Goal: Task Accomplishment & Management: Manage account settings

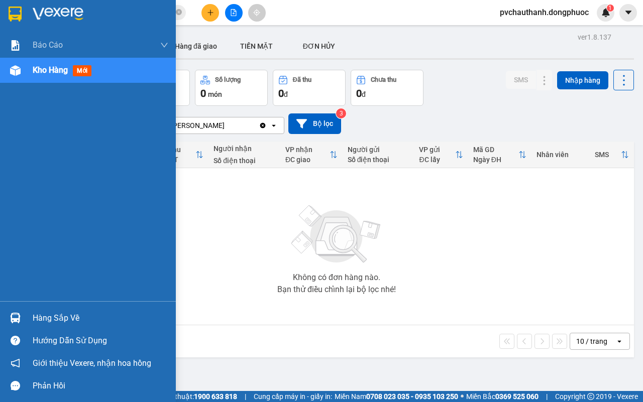
click at [65, 316] on div "Hàng sắp về" at bounding box center [101, 318] width 136 height 15
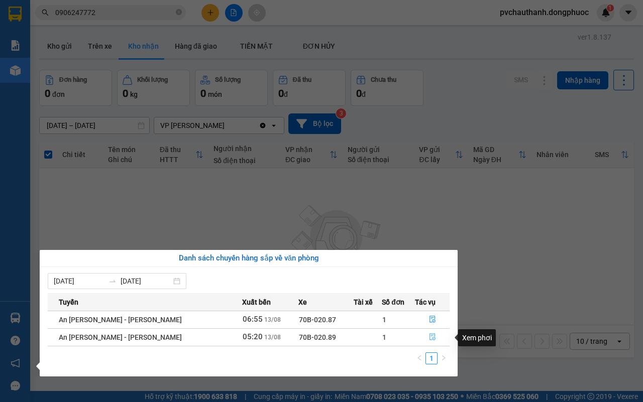
click at [430, 335] on icon "file-done" at bounding box center [432, 336] width 7 height 7
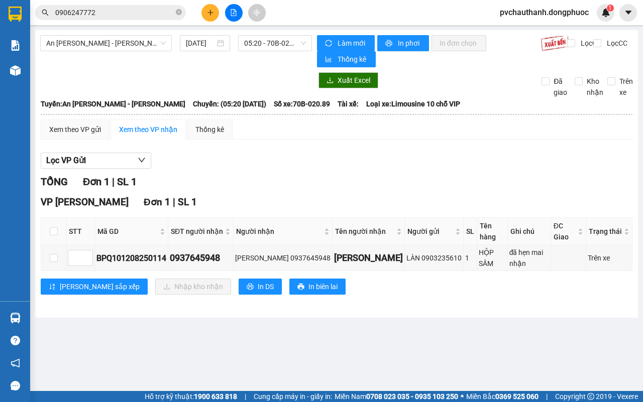
click at [50, 219] on th at bounding box center [53, 232] width 25 height 28
click at [54, 227] on input "checkbox" at bounding box center [54, 231] width 8 height 8
checkbox input "true"
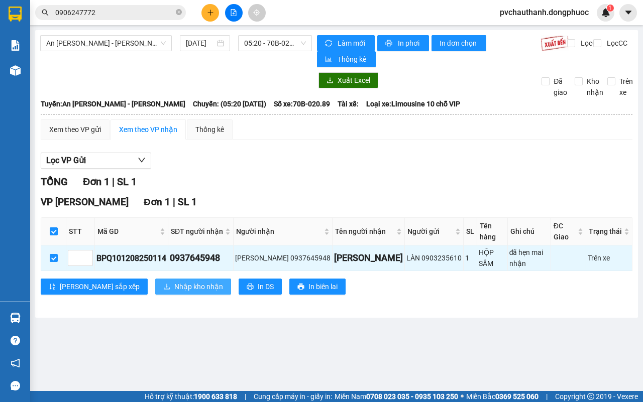
click at [174, 281] on span "Nhập kho nhận" at bounding box center [198, 286] width 49 height 11
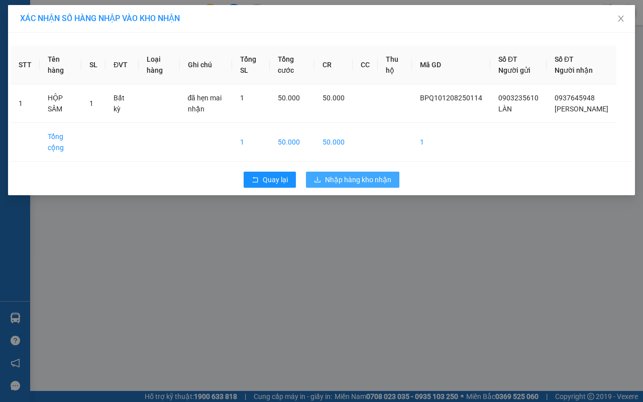
click at [354, 185] on span "Nhập hàng kho nhận" at bounding box center [358, 179] width 66 height 11
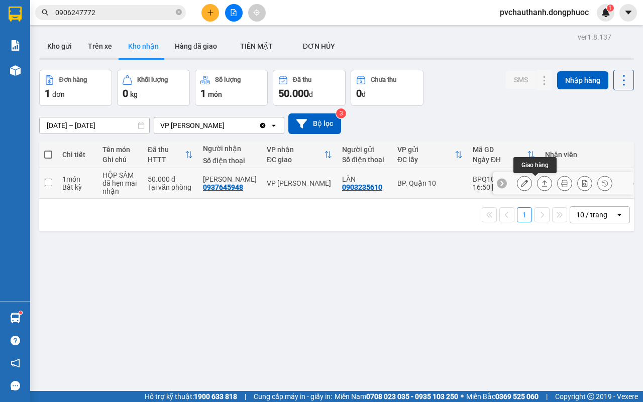
click at [541, 184] on icon at bounding box center [544, 183] width 7 height 7
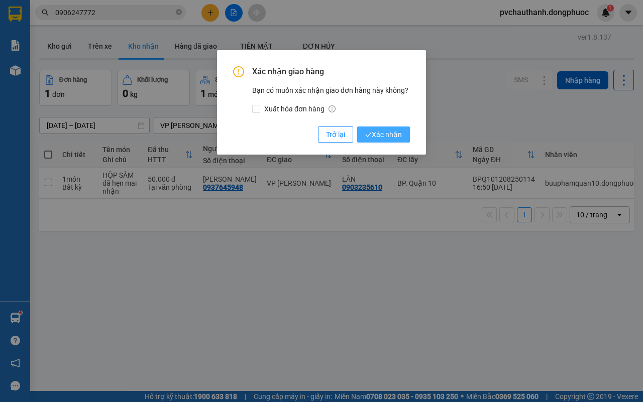
click at [390, 134] on span "Xác nhận" at bounding box center [383, 134] width 37 height 11
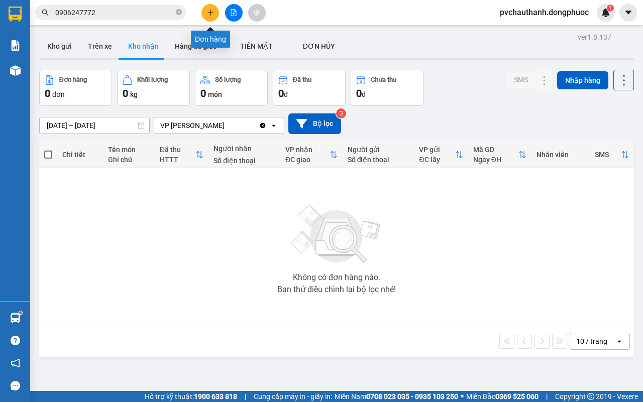
click at [211, 13] on icon "plus" at bounding box center [210, 12] width 6 height 1
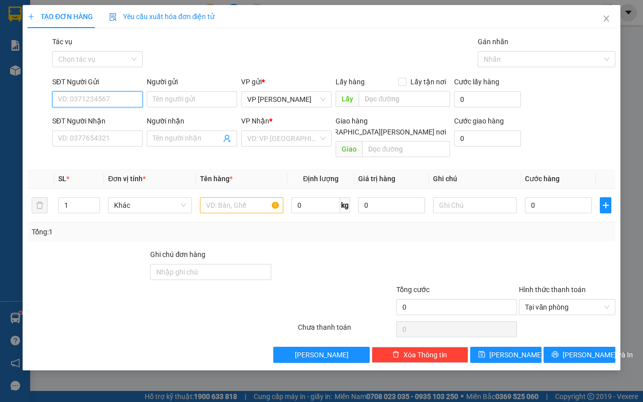
click at [104, 101] on input "SĐT Người Gửi" at bounding box center [97, 99] width 90 height 16
type input "0913068174"
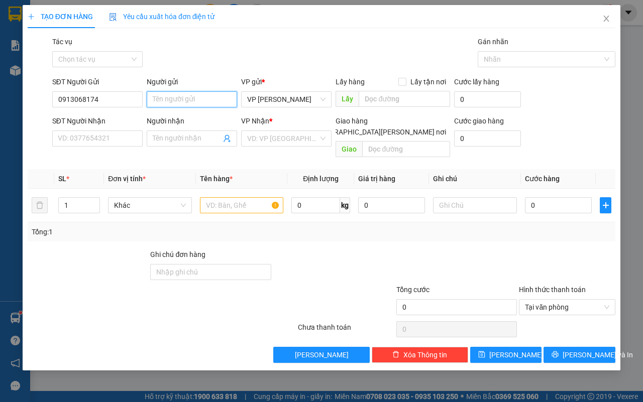
click at [177, 101] on input "Người gửi" at bounding box center [192, 99] width 90 height 16
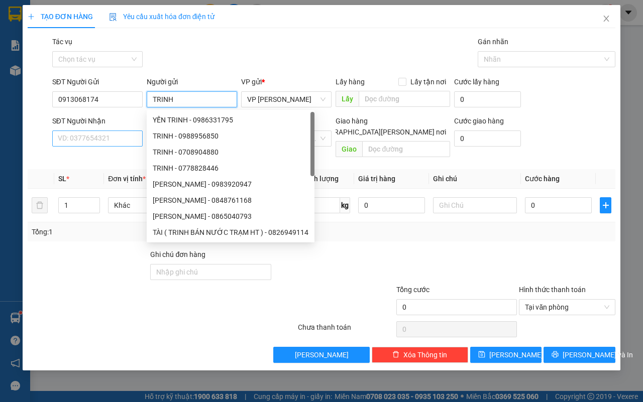
type input "TRINH"
click at [88, 139] on input "SĐT Người Nhận" at bounding box center [97, 139] width 90 height 16
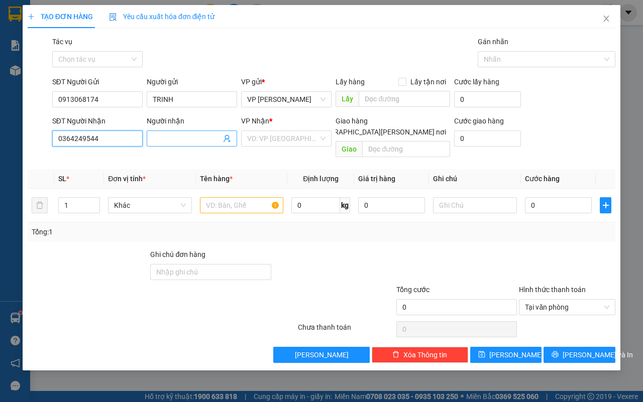
type input "0364249544"
click at [177, 138] on input "Người nhận" at bounding box center [187, 138] width 68 height 11
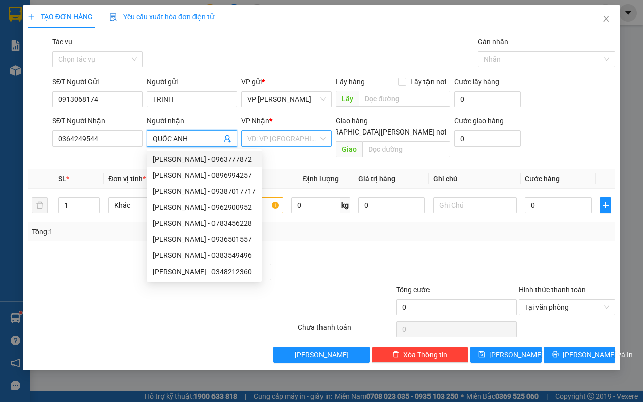
type input "QUỐC ANH"
click at [295, 131] on input "search" at bounding box center [282, 138] width 71 height 15
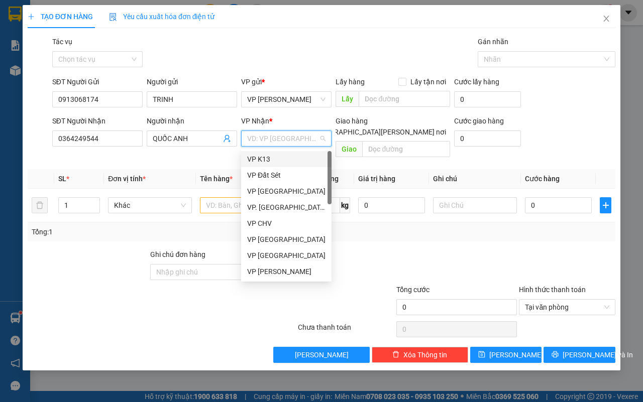
type input "Q"
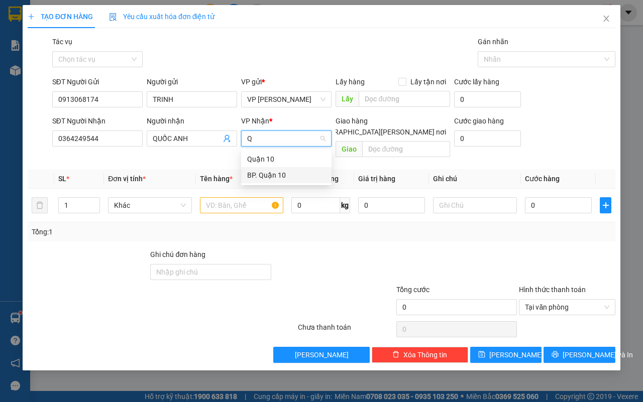
click at [288, 174] on div "BP. Quận 10" at bounding box center [286, 175] width 78 height 11
click at [236, 197] on input "text" at bounding box center [242, 205] width 84 height 16
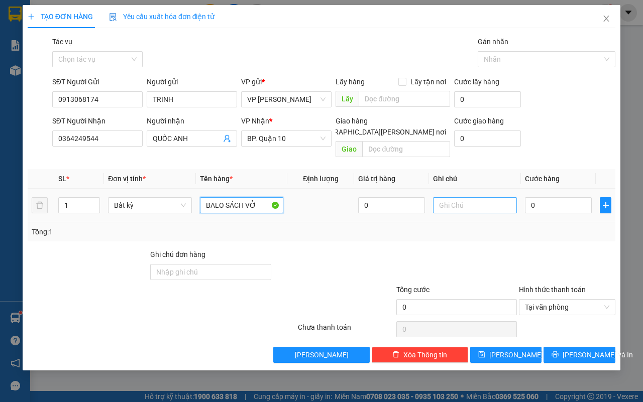
type input "BALO SÁCH VỞ"
click at [478, 197] on input "text" at bounding box center [475, 205] width 84 height 16
type input "HƯ K ĐỀN"
click at [559, 199] on input "0" at bounding box center [558, 205] width 67 height 16
type input "5"
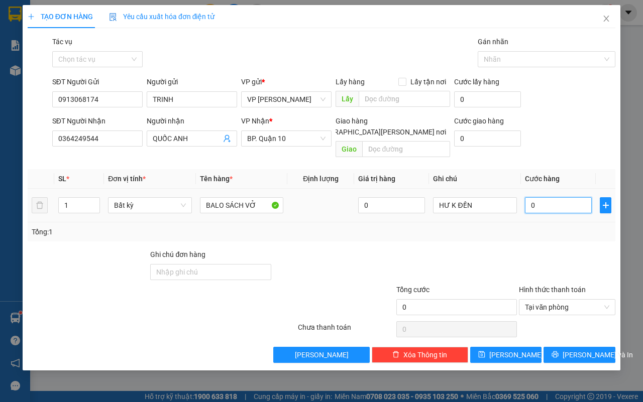
type input "5"
type input "50"
type input "50.000"
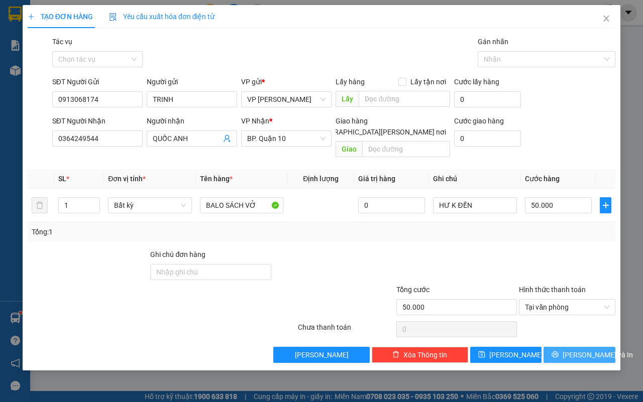
click at [576, 349] on span "[PERSON_NAME] và In" at bounding box center [597, 354] width 70 height 11
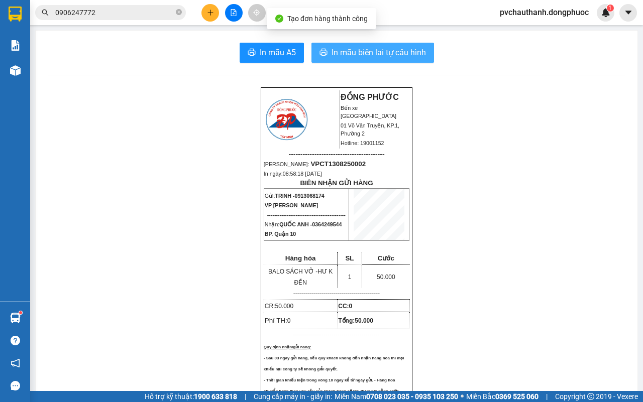
click at [385, 49] on span "In mẫu biên lai tự cấu hình" at bounding box center [378, 52] width 94 height 13
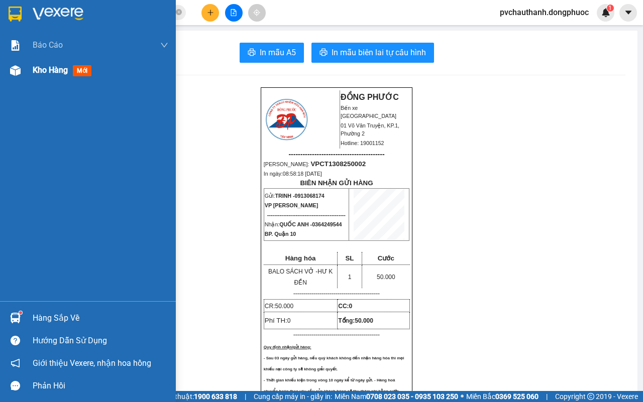
click at [42, 68] on span "Kho hàng" at bounding box center [50, 70] width 35 height 10
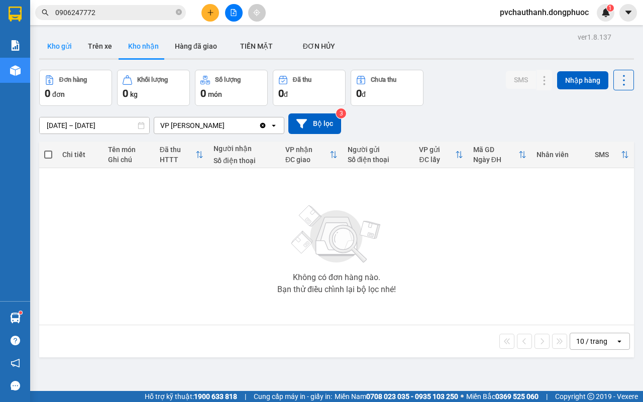
click at [59, 48] on button "Kho gửi" at bounding box center [59, 46] width 41 height 24
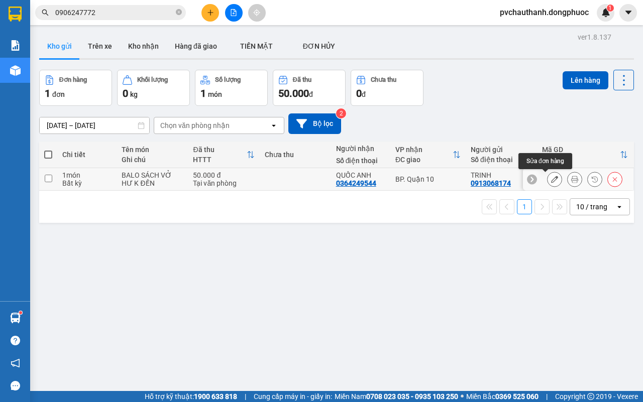
click at [551, 177] on icon at bounding box center [554, 179] width 7 height 7
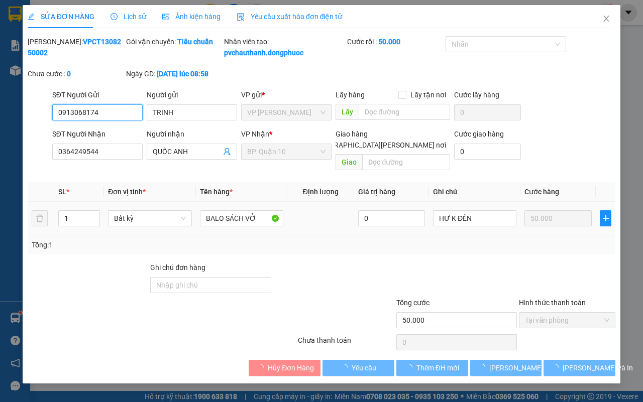
type input "0913068174"
type input "TRINH"
type input "0364249544"
type input "QUỐC ANH"
type input "50.000"
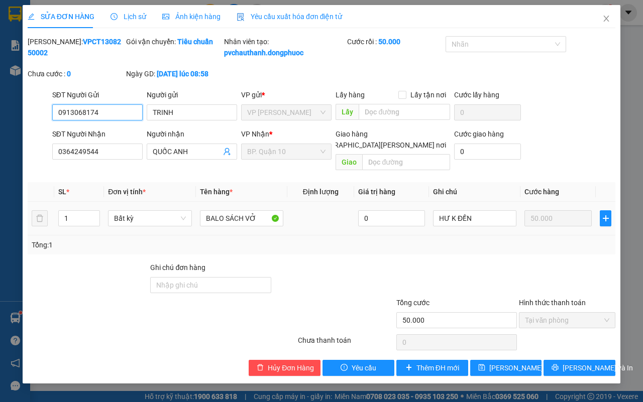
click at [76, 120] on input "0913068174" at bounding box center [97, 112] width 90 height 16
type input "0913568174"
click at [510, 368] on span "[PERSON_NAME] đổi" at bounding box center [521, 368] width 65 height 11
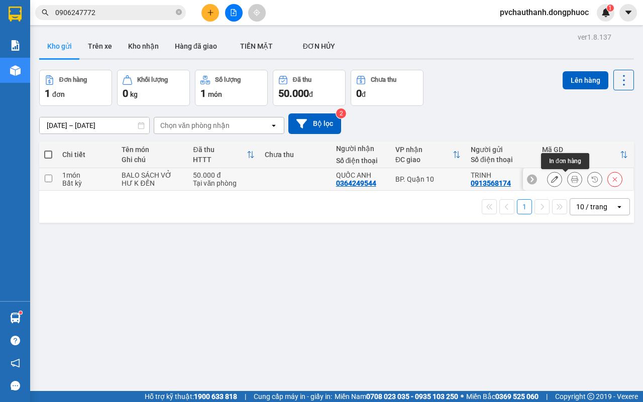
click at [571, 177] on icon at bounding box center [574, 179] width 7 height 7
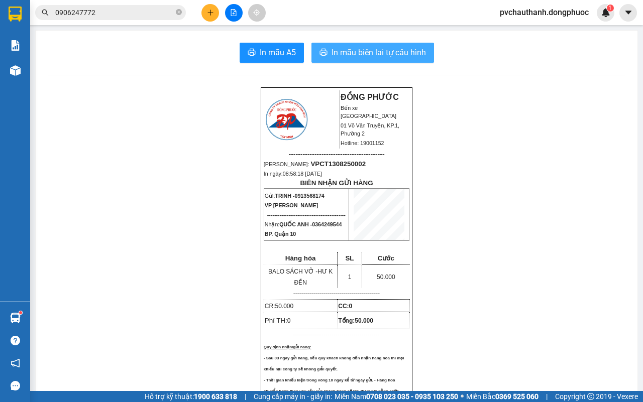
click at [376, 54] on span "In mẫu biên lai tự cấu hình" at bounding box center [378, 52] width 94 height 13
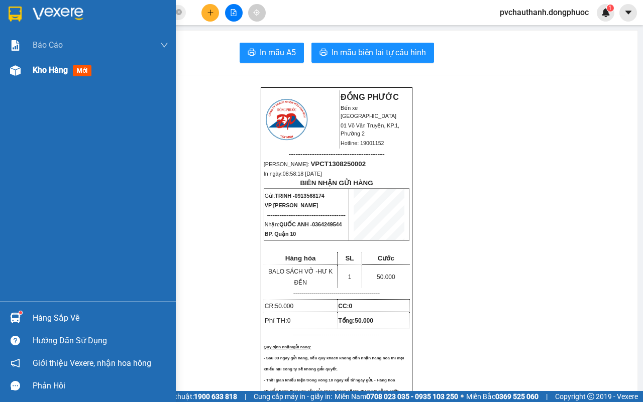
click at [48, 66] on span "Kho hàng" at bounding box center [50, 70] width 35 height 10
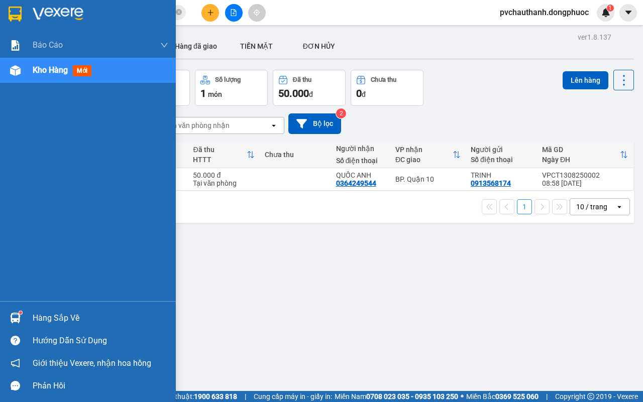
click at [43, 309] on div "Hàng sắp về" at bounding box center [88, 318] width 176 height 23
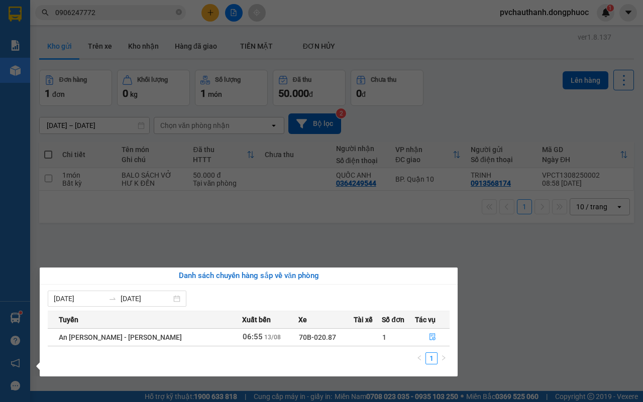
drag, startPoint x: 290, startPoint y: 239, endPoint x: 264, endPoint y: 231, distance: 26.7
click at [273, 234] on section "Kết quả [PERSON_NAME] ( 14 ) Bộ lọc Mã ĐH Trạng thái Món hàng Tổng [PERSON_NAME…" at bounding box center [321, 201] width 643 height 402
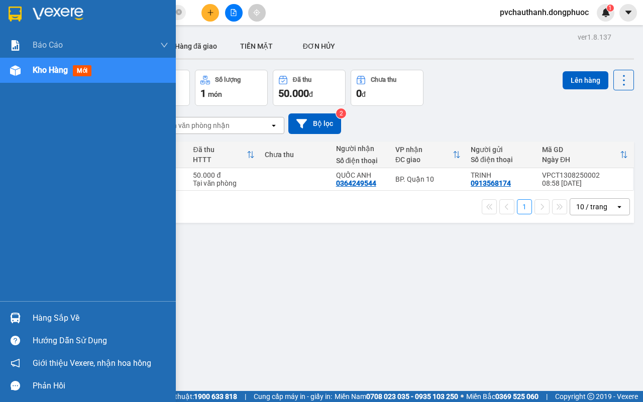
click at [52, 320] on div "Hàng sắp về" at bounding box center [101, 318] width 136 height 15
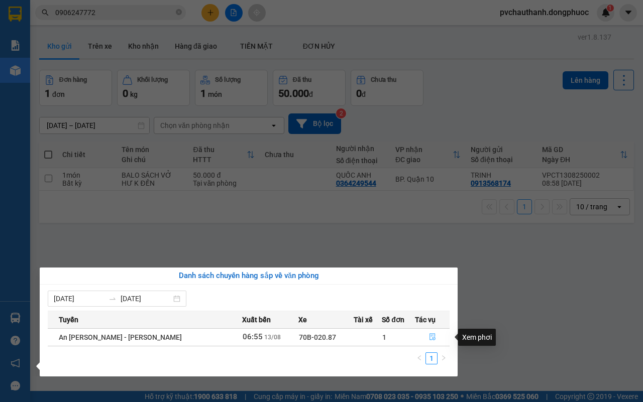
click at [429, 339] on icon "file-done" at bounding box center [432, 336] width 6 height 7
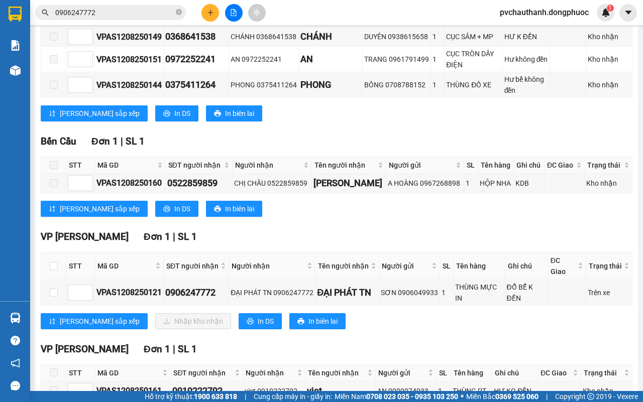
scroll to position [379, 0]
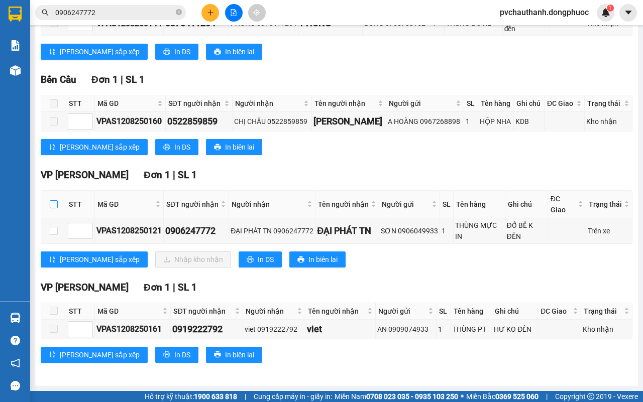
click at [54, 202] on input "checkbox" at bounding box center [54, 204] width 8 height 8
checkbox input "true"
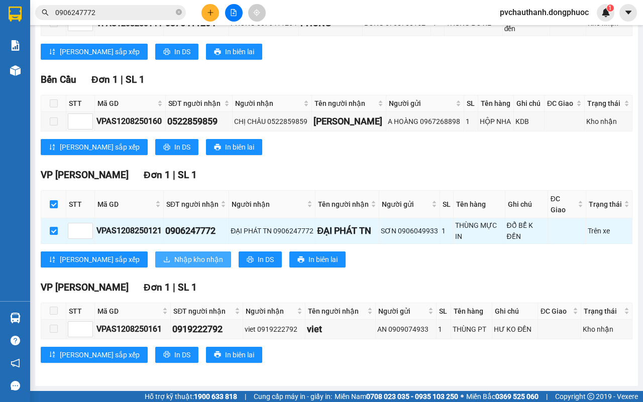
click at [174, 260] on span "Nhập kho nhận" at bounding box center [198, 259] width 49 height 11
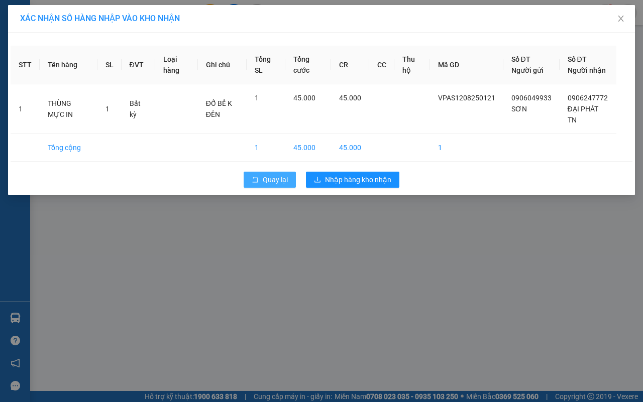
click at [279, 181] on span "Quay lại" at bounding box center [275, 179] width 25 height 11
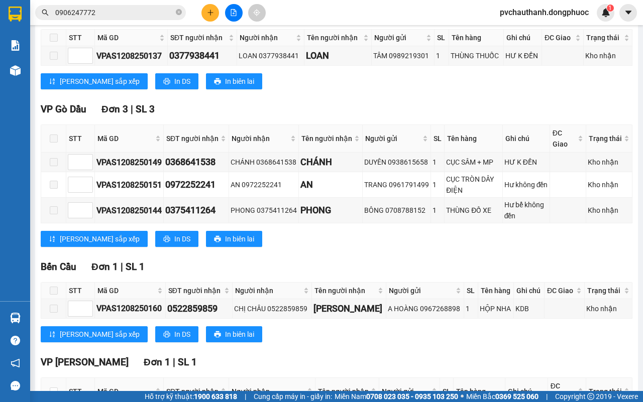
scroll to position [314, 0]
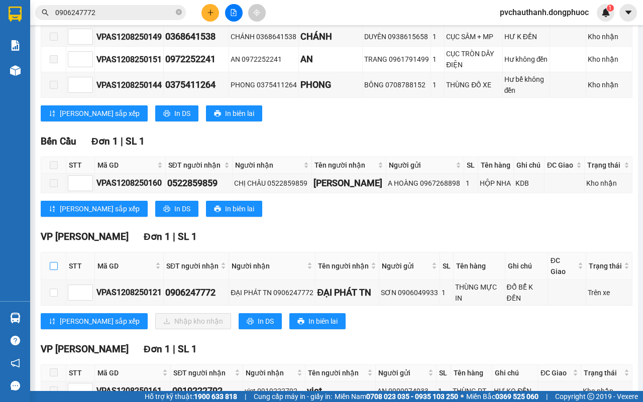
click at [52, 265] on input "checkbox" at bounding box center [54, 266] width 8 height 8
checkbox input "true"
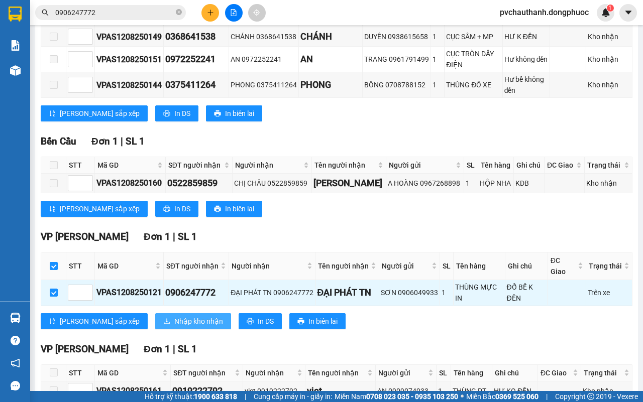
click at [174, 319] on span "Nhập kho nhận" at bounding box center [198, 321] width 49 height 11
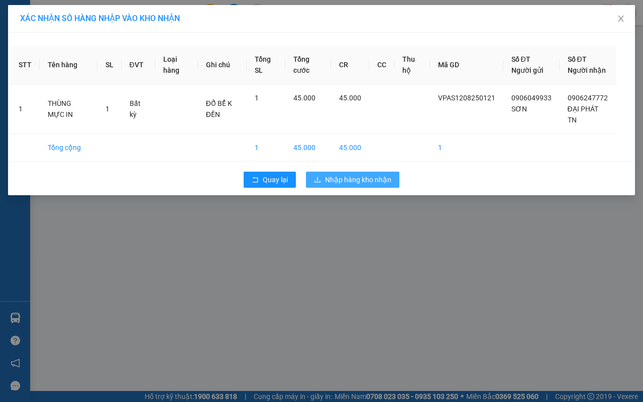
click at [352, 179] on span "Nhập hàng kho nhận" at bounding box center [358, 179] width 66 height 11
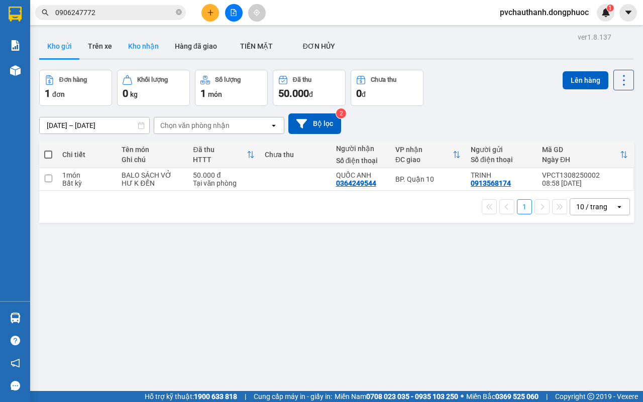
click at [142, 51] on button "Kho nhận" at bounding box center [143, 46] width 47 height 24
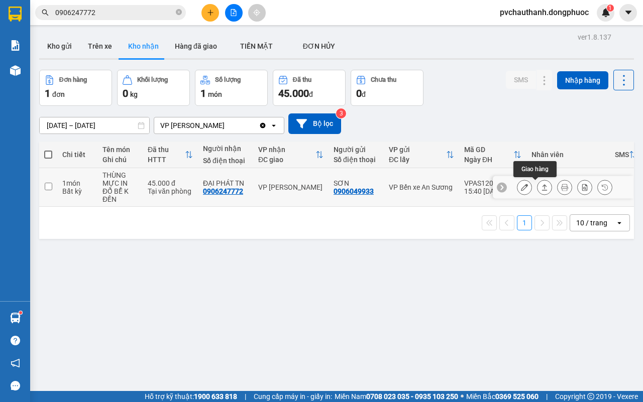
click at [537, 184] on button at bounding box center [544, 188] width 14 height 18
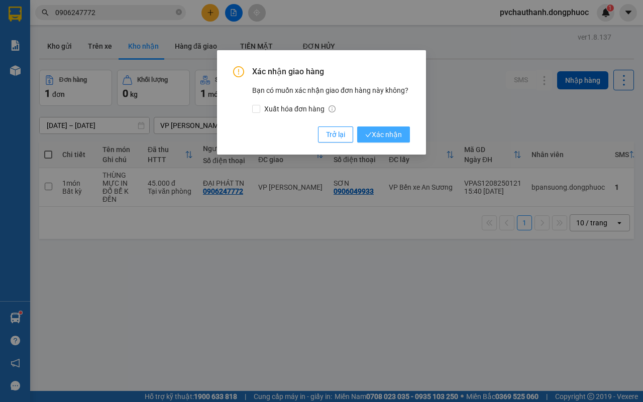
click at [385, 134] on span "Xác nhận" at bounding box center [383, 134] width 37 height 11
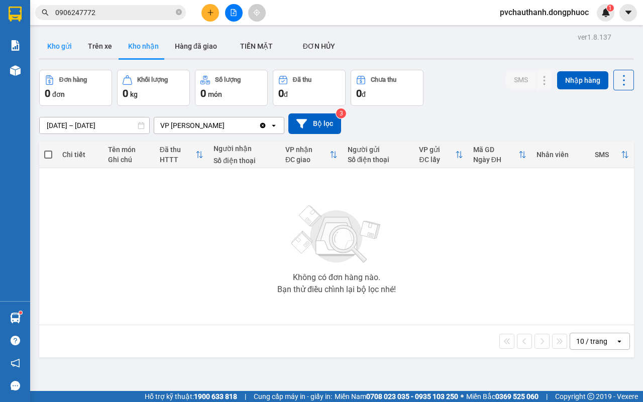
click at [56, 46] on button "Kho gửi" at bounding box center [59, 46] width 41 height 24
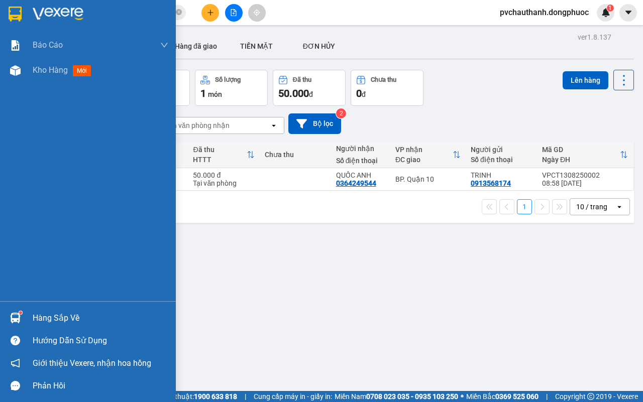
click at [51, 314] on div "Hàng sắp về" at bounding box center [101, 318] width 136 height 15
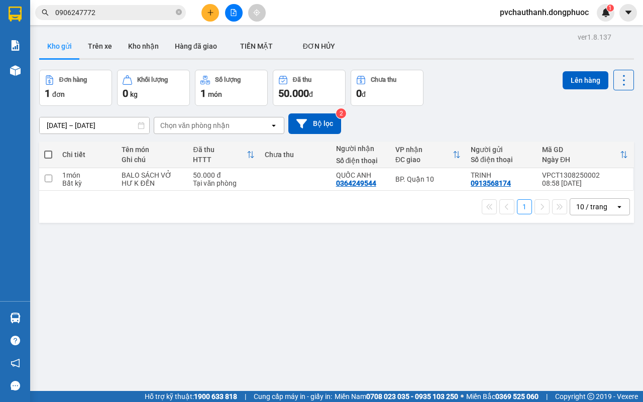
click at [250, 243] on section "Kết quả [PERSON_NAME] ( 14 ) Bộ lọc Mã ĐH Trạng thái Món hàng Tổng [PERSON_NAME…" at bounding box center [321, 201] width 643 height 402
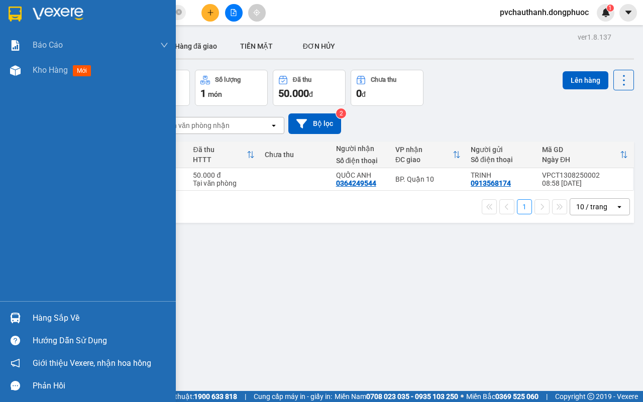
click at [42, 316] on div "Hàng sắp về" at bounding box center [101, 318] width 136 height 15
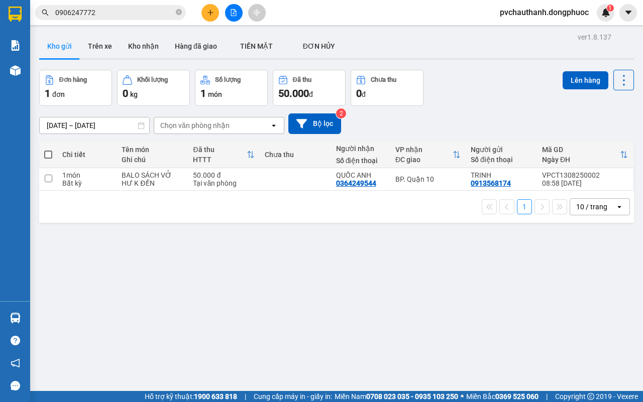
click at [48, 235] on section "Kết quả [PERSON_NAME] ( 14 ) Bộ lọc Mã ĐH Trạng thái Món hàng Tổng [PERSON_NAME…" at bounding box center [321, 201] width 643 height 402
click at [205, 13] on button at bounding box center [210, 13] width 18 height 18
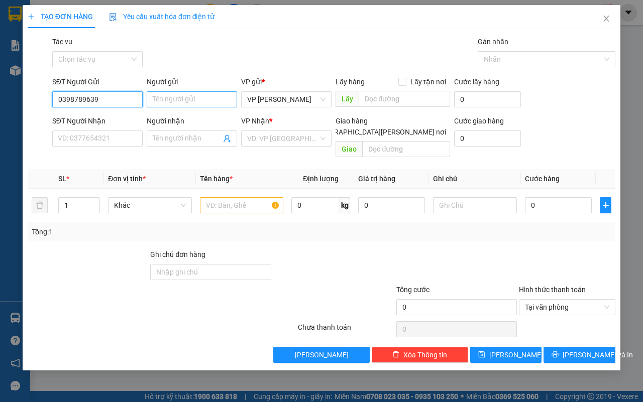
type input "0398789639"
click at [173, 98] on input "Người gửi" at bounding box center [192, 99] width 90 height 16
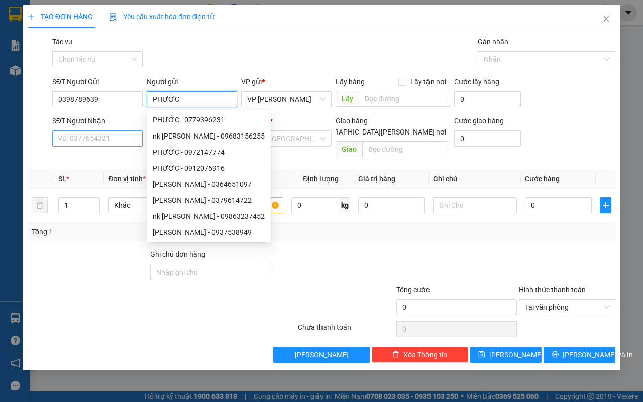
type input "PHƯỚC"
click at [94, 134] on input "SĐT Người Nhận" at bounding box center [97, 139] width 90 height 16
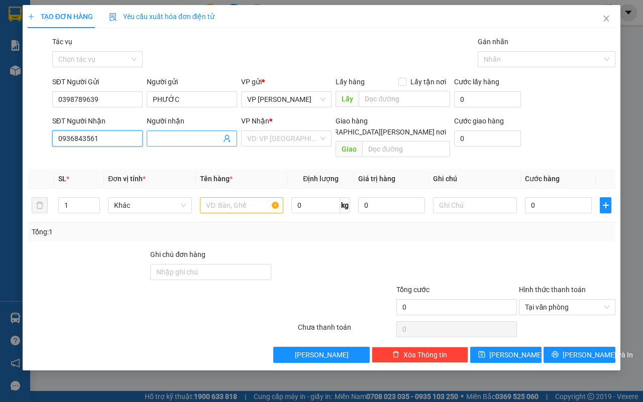
type input "0936843561"
click at [161, 138] on input "Người nhận" at bounding box center [187, 138] width 68 height 11
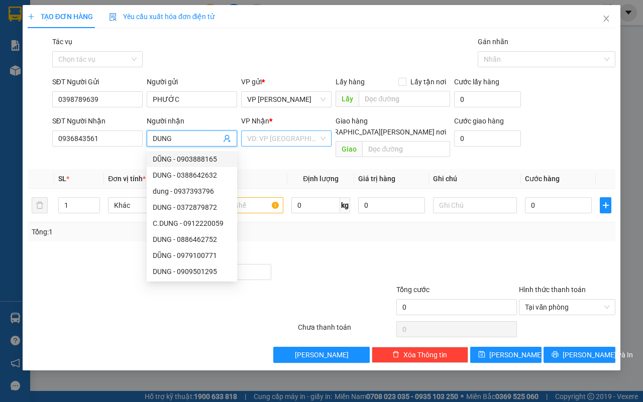
type input "DUNG"
click at [285, 137] on input "search" at bounding box center [282, 138] width 71 height 15
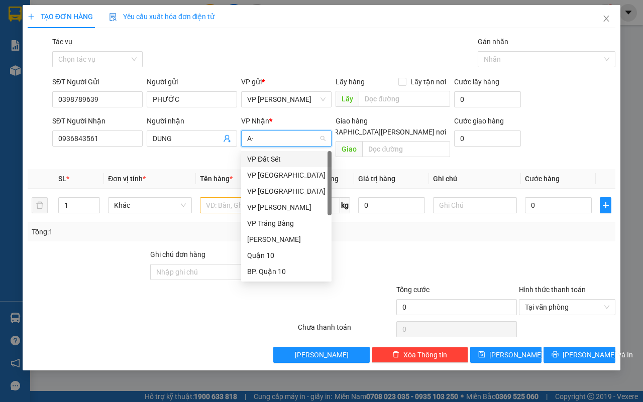
type input "A"
type input "Á"
type input "AS"
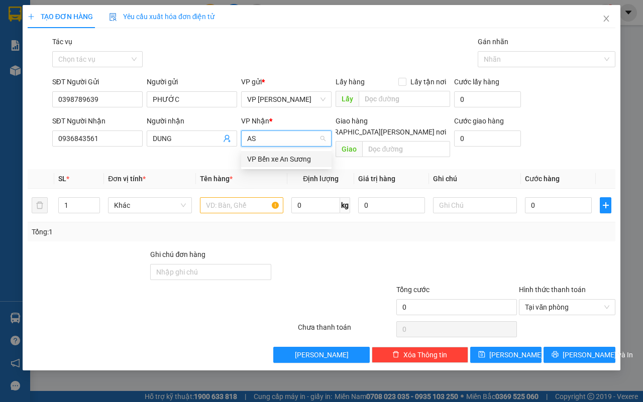
click at [280, 161] on div "VP Bến xe An Sương" at bounding box center [286, 159] width 78 height 11
click at [227, 199] on input "text" at bounding box center [242, 205] width 84 height 16
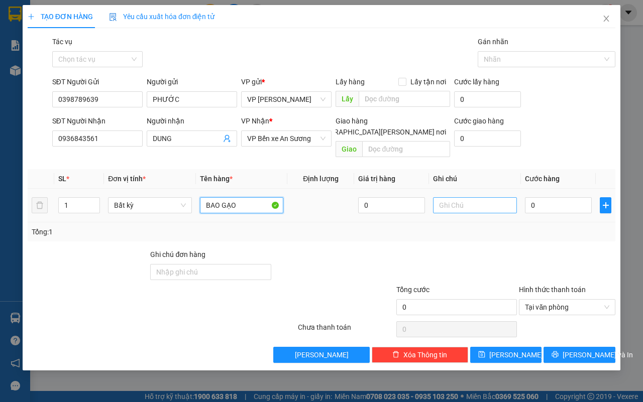
type input "BAO GẠO"
click at [450, 197] on input "text" at bounding box center [475, 205] width 84 height 16
type input "HƯ K ĐỀN"
click at [557, 197] on input "0" at bounding box center [558, 205] width 67 height 16
type input "1"
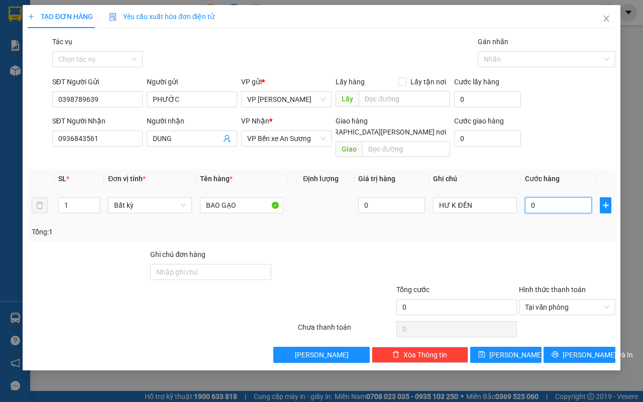
type input "1"
type input "13"
type input "130"
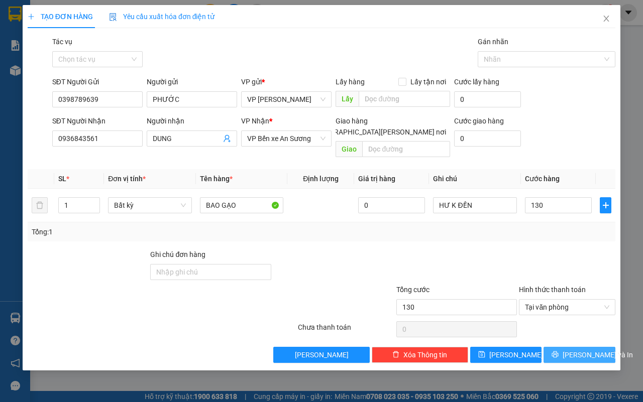
type input "130.000"
click at [580, 349] on span "[PERSON_NAME] và In" at bounding box center [597, 354] width 70 height 11
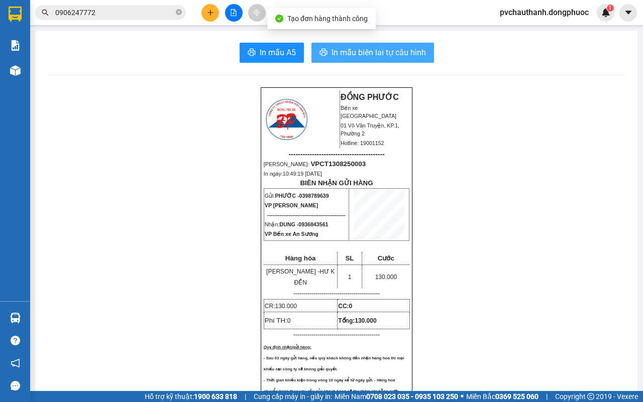
click at [372, 54] on span "In mẫu biên lai tự cấu hình" at bounding box center [378, 52] width 94 height 13
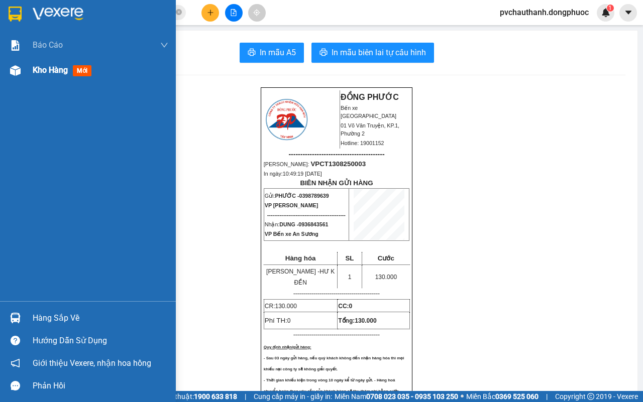
click at [49, 66] on span "Kho hàng" at bounding box center [50, 70] width 35 height 10
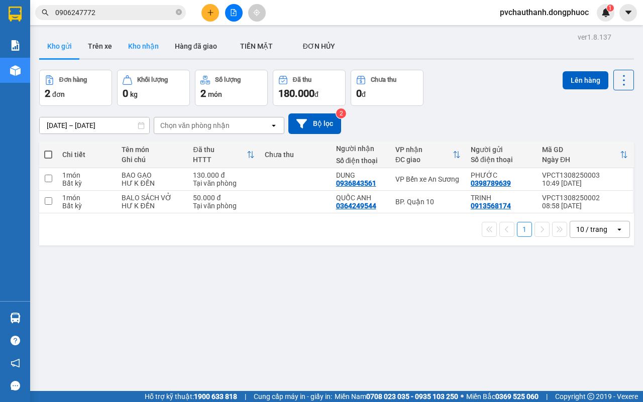
click at [130, 48] on button "Kho nhận" at bounding box center [143, 46] width 47 height 24
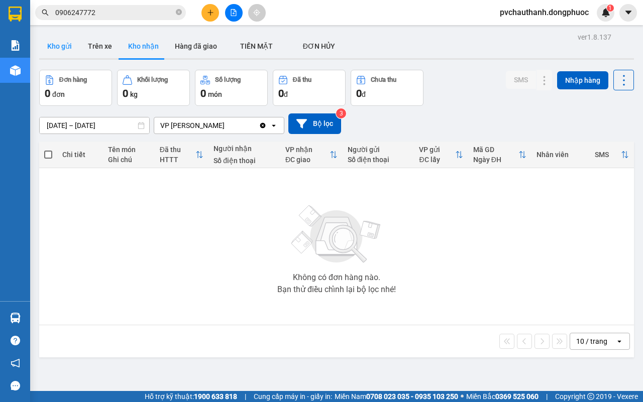
click at [62, 47] on button "Kho gửi" at bounding box center [59, 46] width 41 height 24
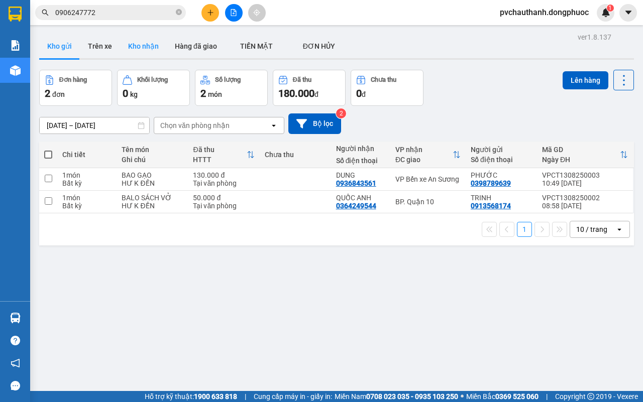
click at [141, 50] on button "Kho nhận" at bounding box center [143, 46] width 47 height 24
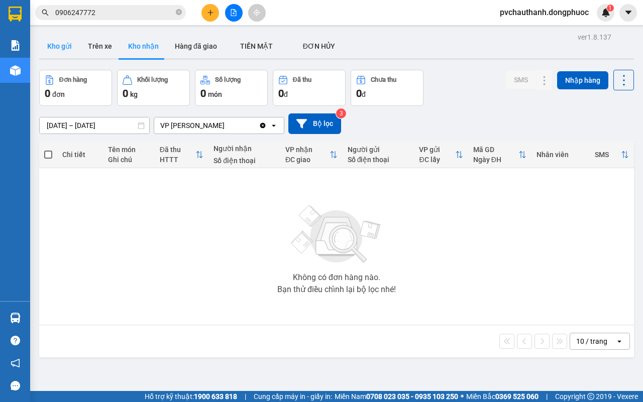
click at [63, 48] on button "Kho gửi" at bounding box center [59, 46] width 41 height 24
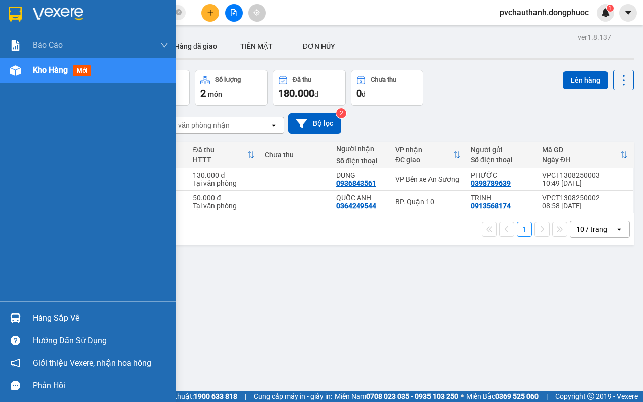
click at [39, 315] on div "Hàng sắp về" at bounding box center [101, 318] width 136 height 15
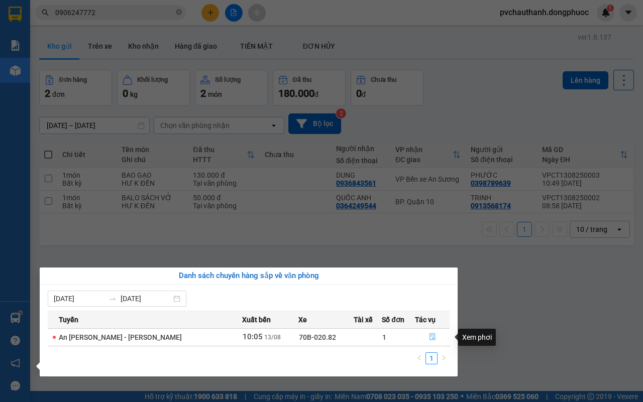
click at [429, 339] on icon "file-done" at bounding box center [432, 336] width 7 height 7
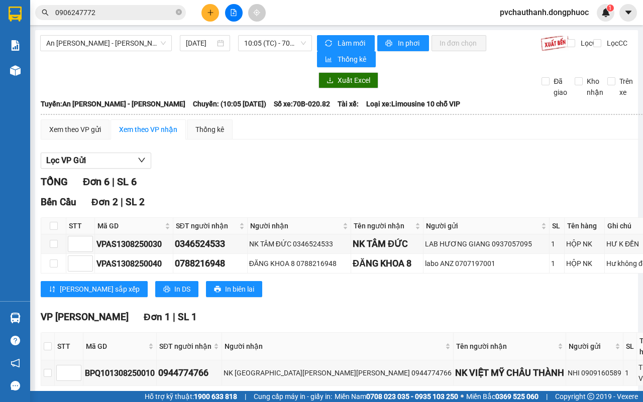
scroll to position [126, 0]
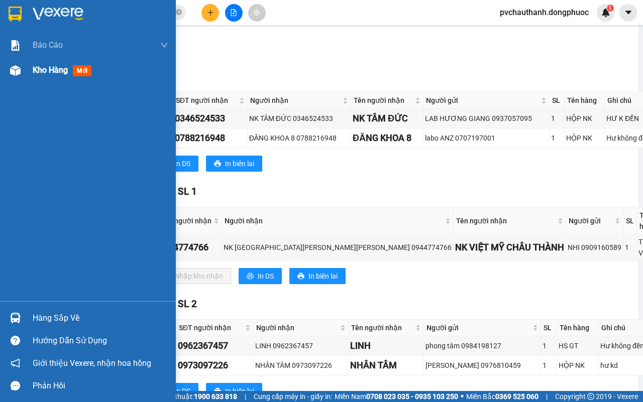
click at [46, 71] on span "Kho hàng" at bounding box center [50, 70] width 35 height 10
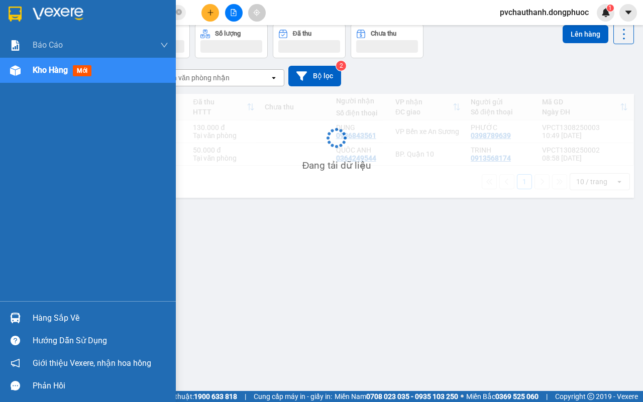
scroll to position [46, 0]
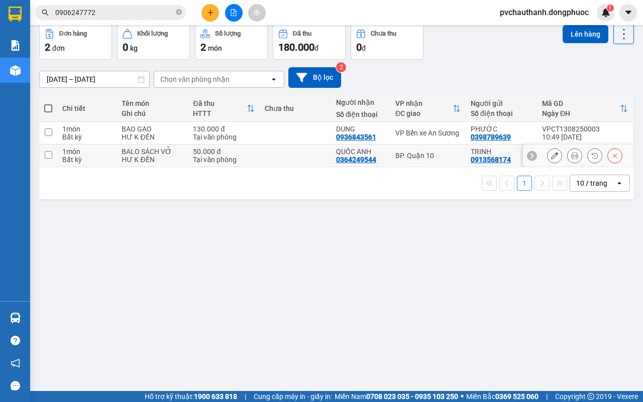
click at [250, 156] on div "Tại văn phòng" at bounding box center [223, 160] width 61 height 8
checkbox input "true"
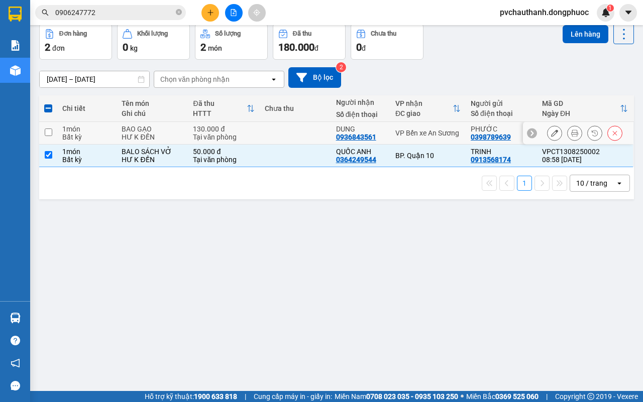
scroll to position [0, 0]
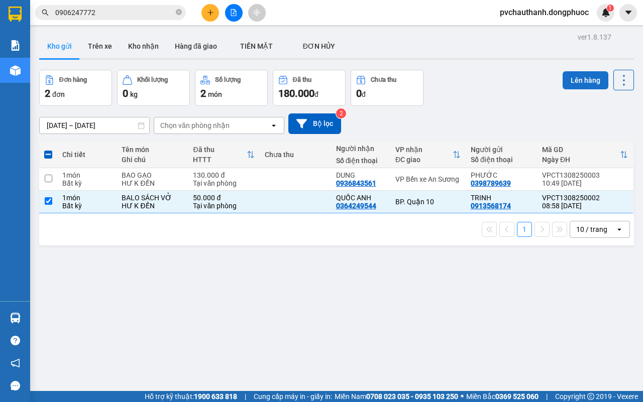
click at [576, 79] on button "Lên hàng" at bounding box center [585, 80] width 46 height 18
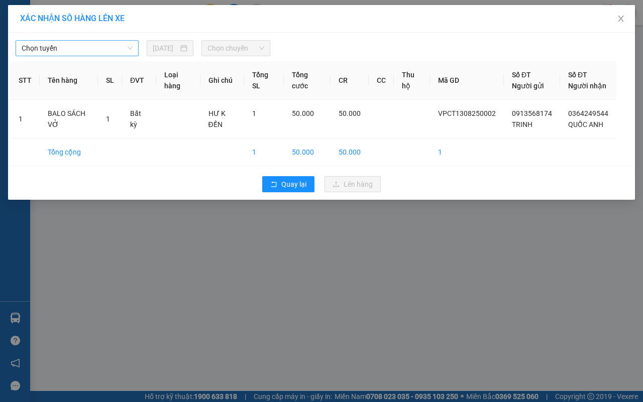
click at [113, 52] on span "Chọn tuyến" at bounding box center [77, 48] width 111 height 15
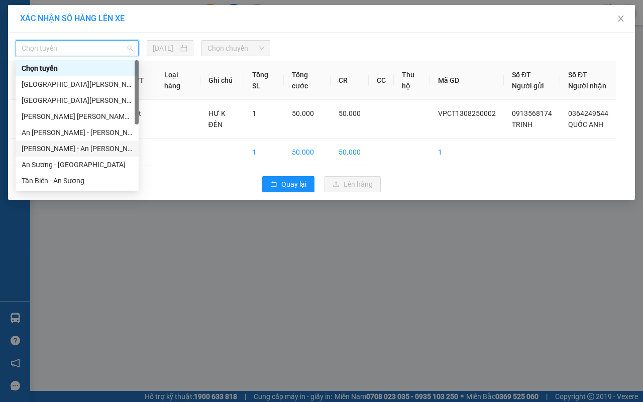
click at [53, 148] on div "[PERSON_NAME] - An [PERSON_NAME]" at bounding box center [77, 148] width 111 height 11
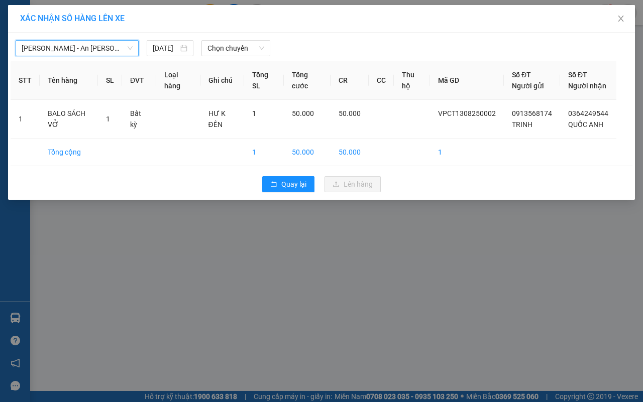
click at [108, 48] on span "[PERSON_NAME] - An [PERSON_NAME]" at bounding box center [77, 48] width 111 height 15
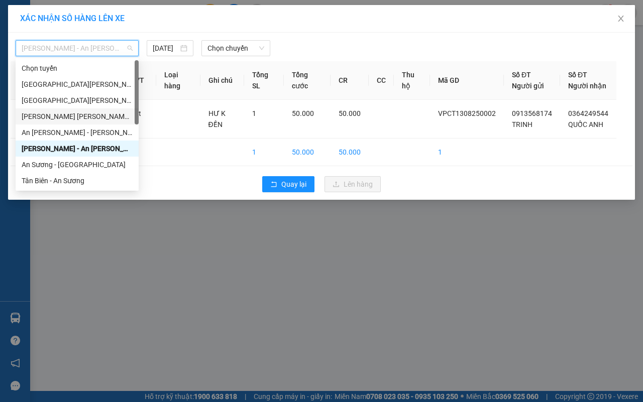
click at [61, 111] on div "[PERSON_NAME] [PERSON_NAME] (vip)" at bounding box center [77, 116] width 111 height 11
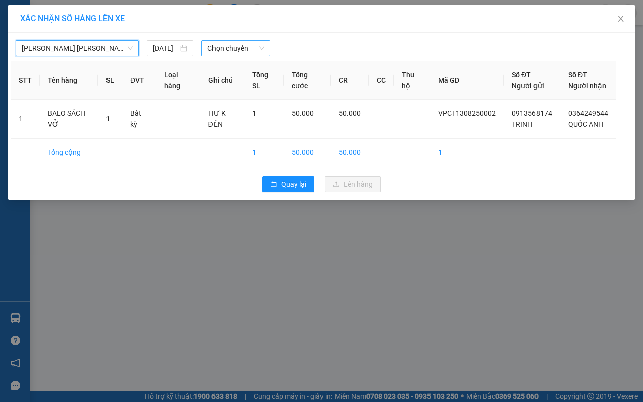
click at [221, 46] on span "Chọn chuyến" at bounding box center [235, 48] width 56 height 15
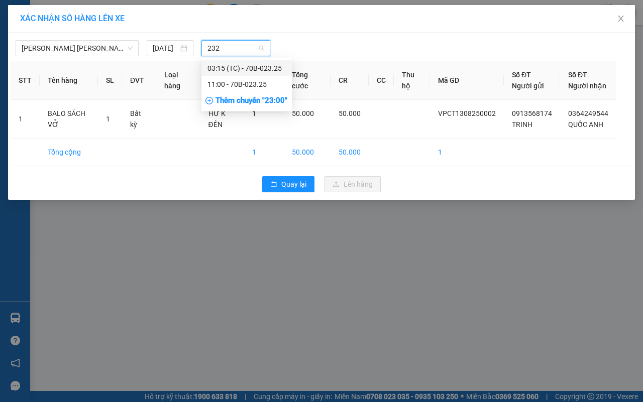
type input "2325"
click at [237, 84] on div "11:00 - 70B-023.25" at bounding box center [246, 84] width 78 height 11
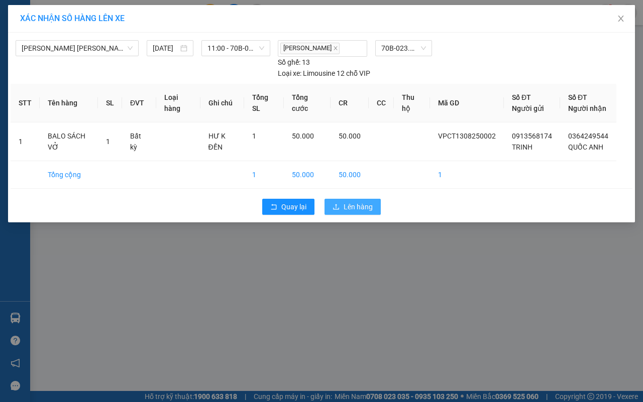
click at [365, 212] on span "Lên hàng" at bounding box center [357, 206] width 29 height 11
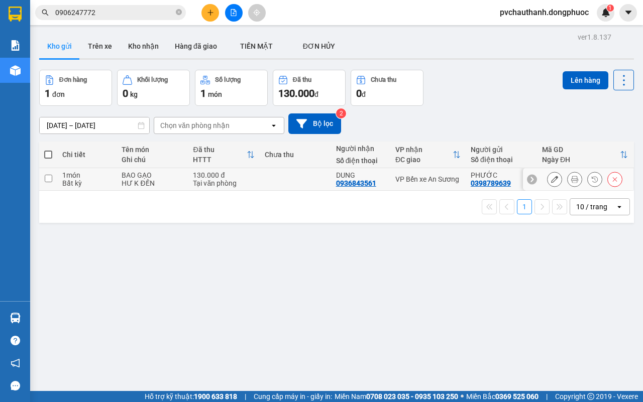
click at [306, 184] on td at bounding box center [295, 179] width 71 height 23
checkbox input "true"
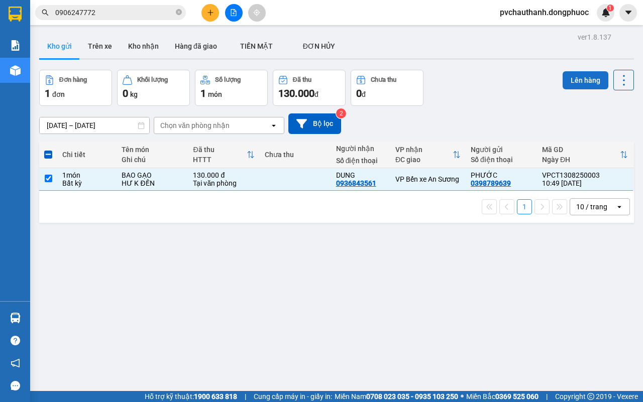
click at [571, 77] on button "Lên hàng" at bounding box center [585, 80] width 46 height 18
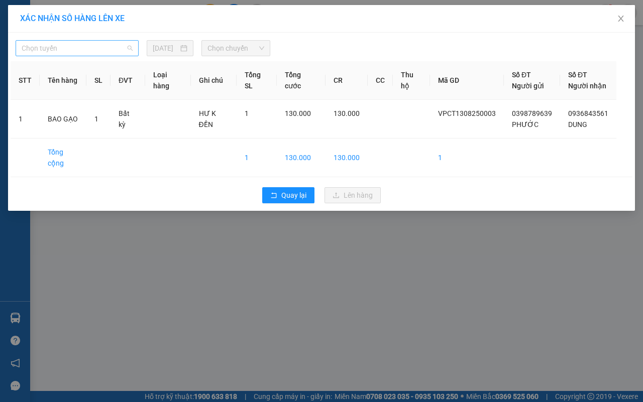
click at [102, 51] on span "Chọn tuyến" at bounding box center [77, 48] width 111 height 15
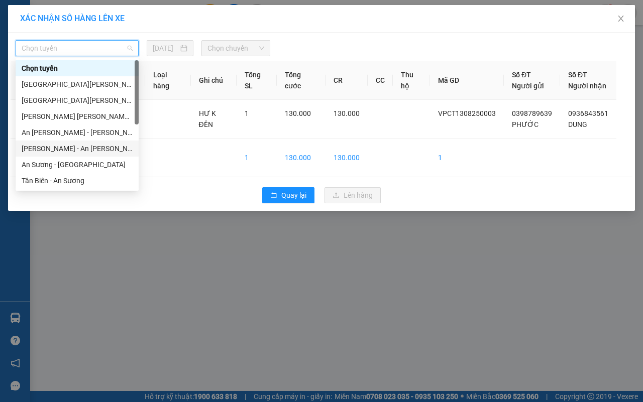
click at [64, 145] on div "[PERSON_NAME] - An [PERSON_NAME]" at bounding box center [77, 148] width 111 height 11
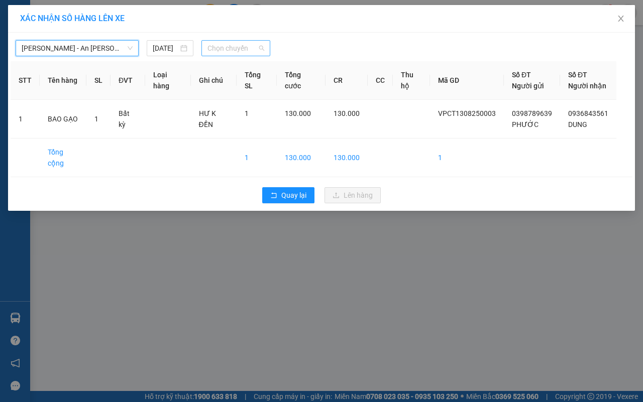
click at [230, 51] on span "Chọn chuyến" at bounding box center [235, 48] width 56 height 15
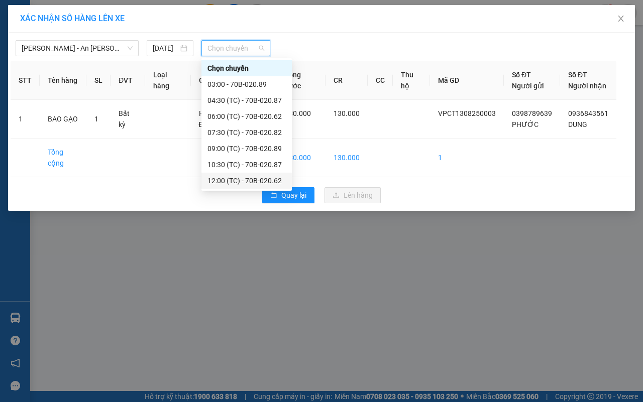
click at [226, 177] on div "12:00 (TC) - 70B-020.62" at bounding box center [246, 180] width 78 height 11
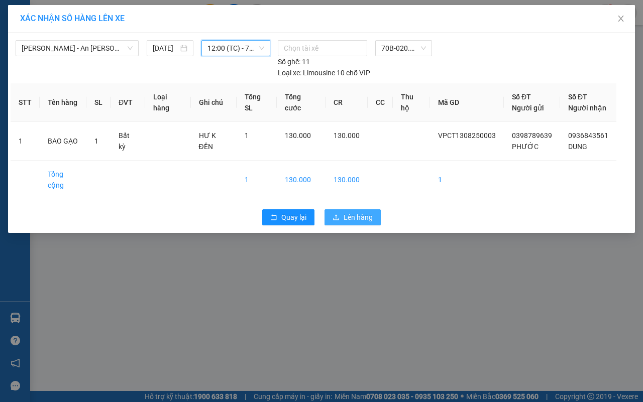
click at [345, 212] on span "Lên hàng" at bounding box center [357, 217] width 29 height 11
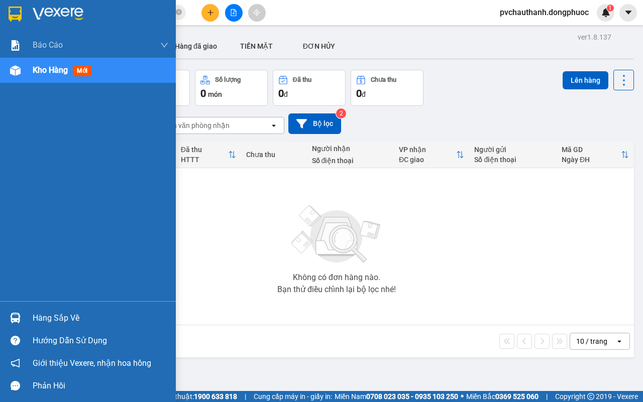
click at [40, 317] on div "Hàng sắp về" at bounding box center [101, 318] width 136 height 15
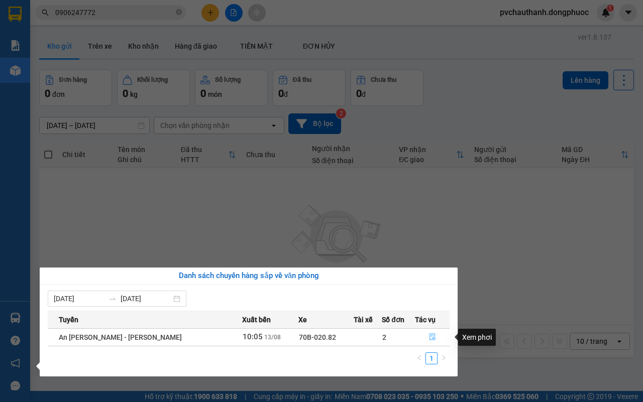
click at [429, 335] on icon "file-done" at bounding box center [432, 336] width 6 height 7
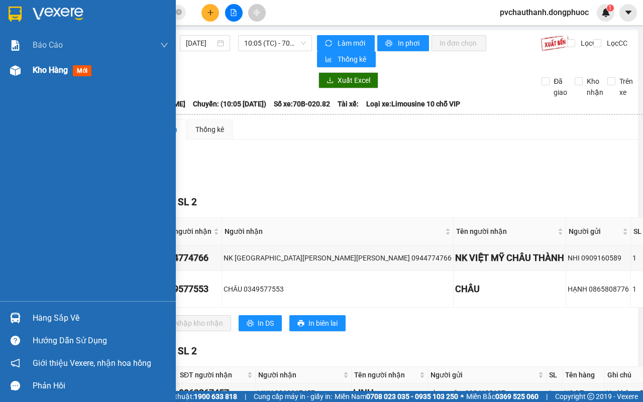
click at [41, 66] on span "Kho hàng" at bounding box center [50, 70] width 35 height 10
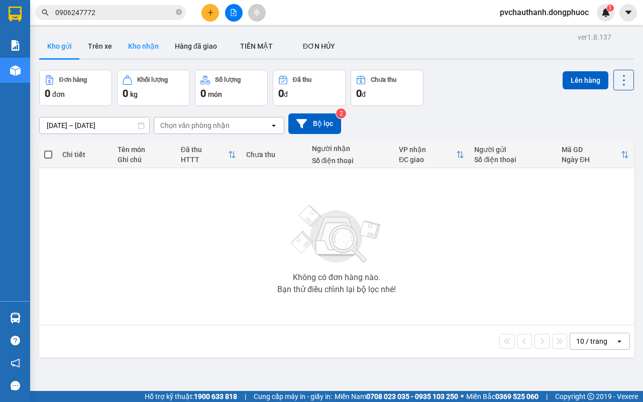
click at [152, 47] on button "Kho nhận" at bounding box center [143, 46] width 47 height 24
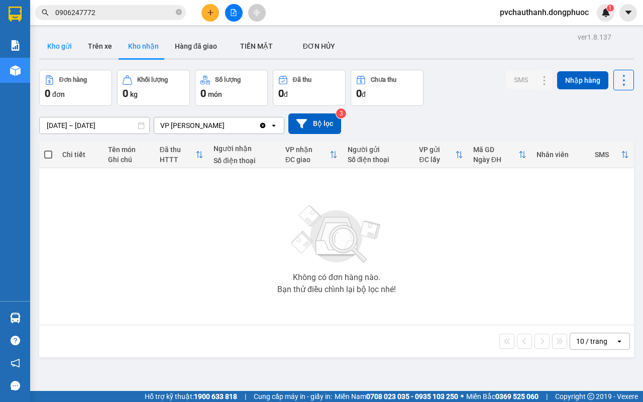
click at [69, 43] on button "Kho gửi" at bounding box center [59, 46] width 41 height 24
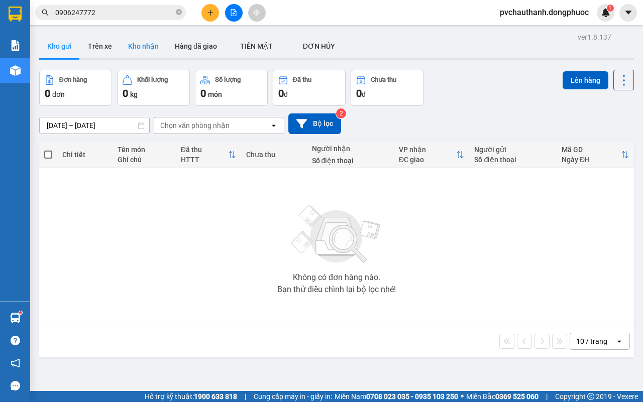
click at [142, 46] on button "Kho nhận" at bounding box center [143, 46] width 47 height 24
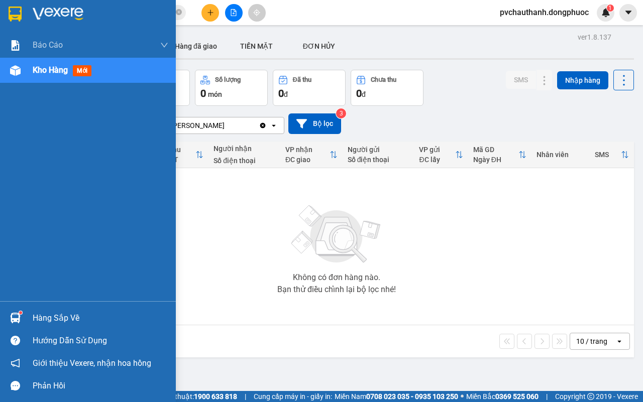
click at [52, 316] on div "Hàng sắp về" at bounding box center [101, 318] width 136 height 15
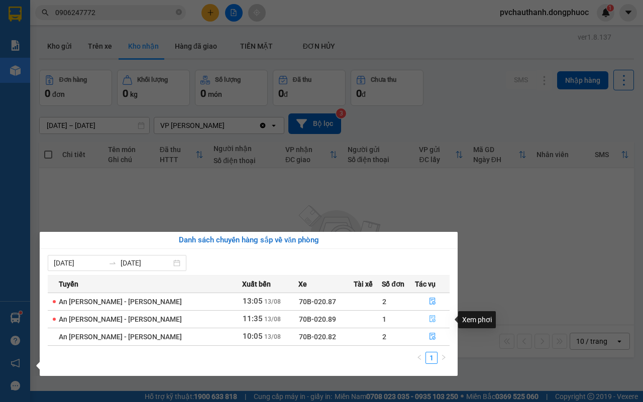
click at [429, 317] on icon "file-done" at bounding box center [432, 318] width 7 height 7
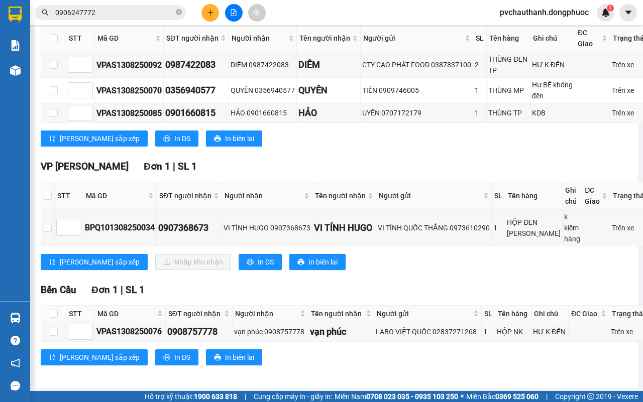
scroll to position [439, 0]
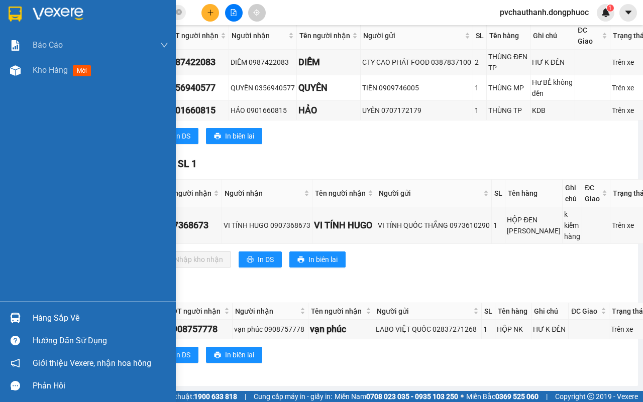
click at [56, 317] on div "Hàng sắp về" at bounding box center [101, 318] width 136 height 15
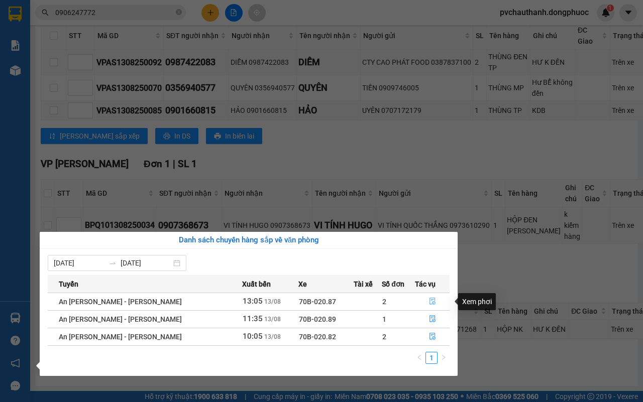
click at [429, 300] on icon "file-done" at bounding box center [432, 301] width 7 height 7
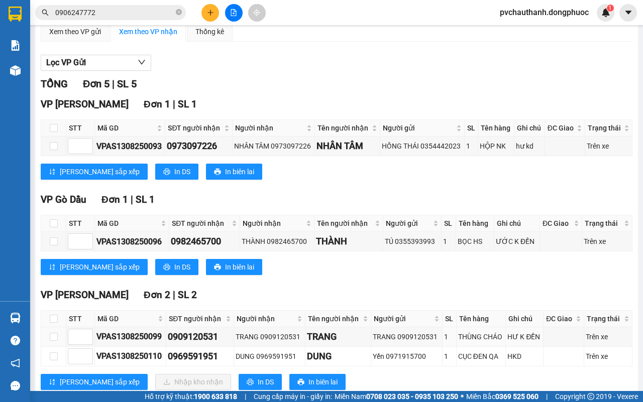
scroll to position [223, 0]
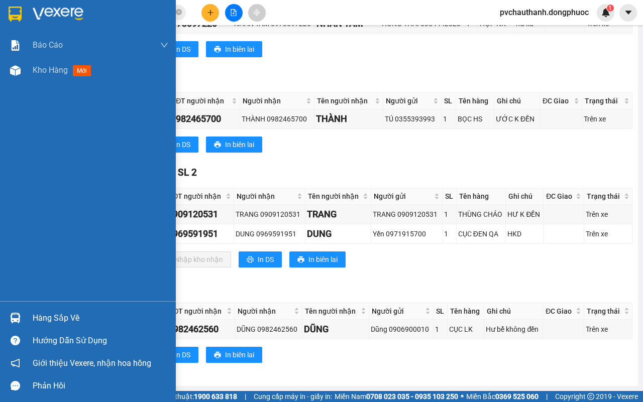
click at [58, 312] on div "Hàng sắp về" at bounding box center [101, 318] width 136 height 15
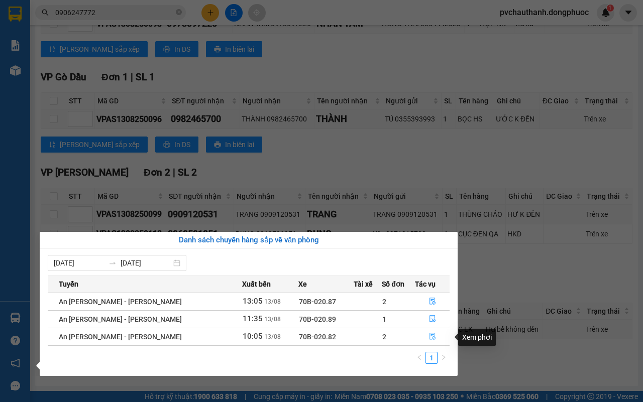
click at [429, 335] on icon "file-done" at bounding box center [432, 336] width 7 height 7
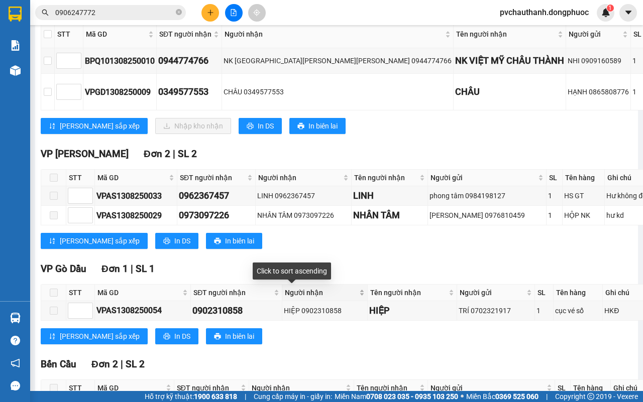
scroll to position [72, 0]
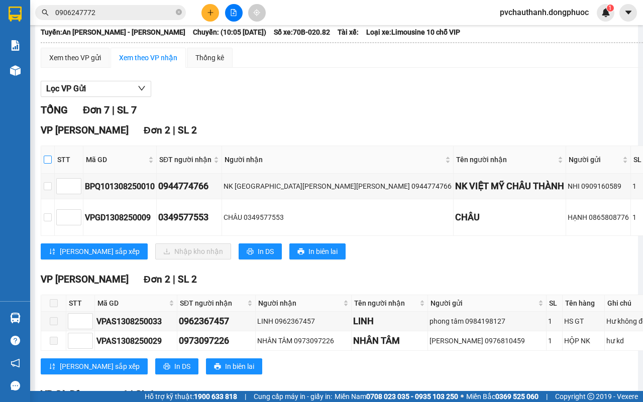
click at [50, 159] on input "checkbox" at bounding box center [48, 160] width 8 height 8
checkbox input "true"
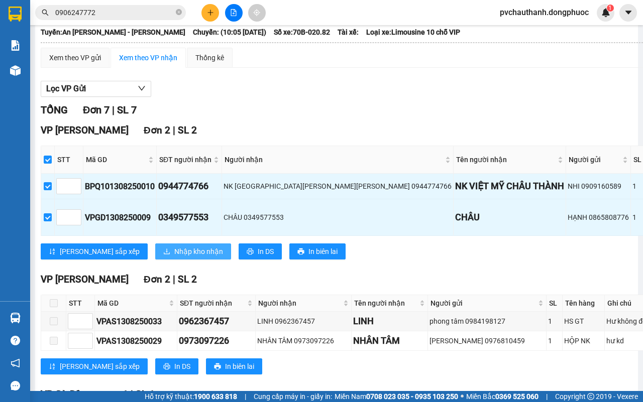
click at [174, 254] on span "Nhập kho nhận" at bounding box center [198, 251] width 49 height 11
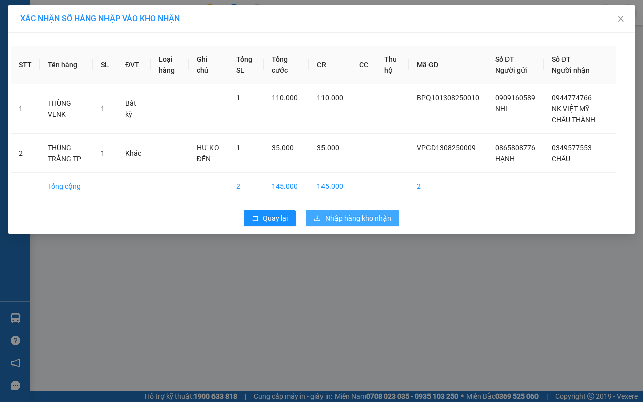
click at [344, 216] on span "Nhập hàng kho nhận" at bounding box center [358, 218] width 66 height 11
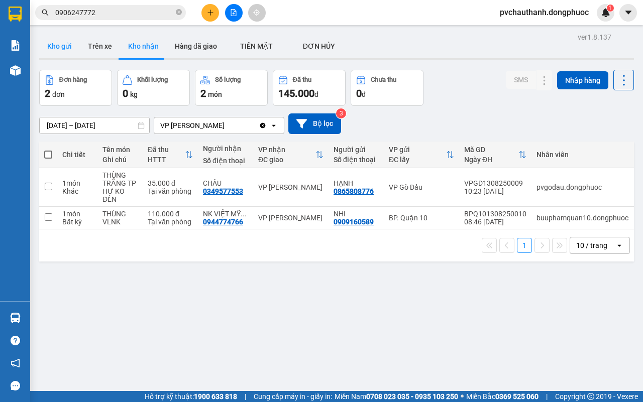
click at [67, 41] on button "Kho gửi" at bounding box center [59, 46] width 41 height 24
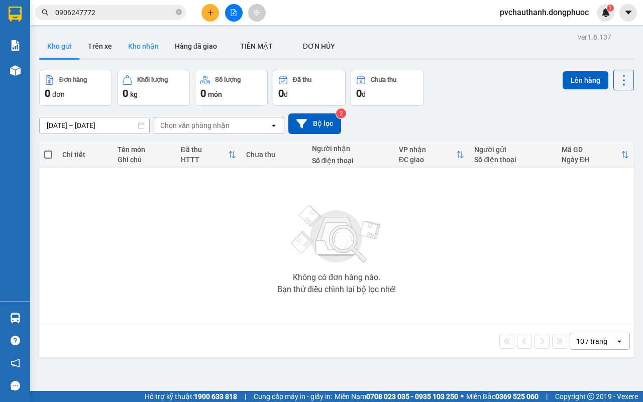
click at [149, 51] on button "Kho nhận" at bounding box center [143, 46] width 47 height 24
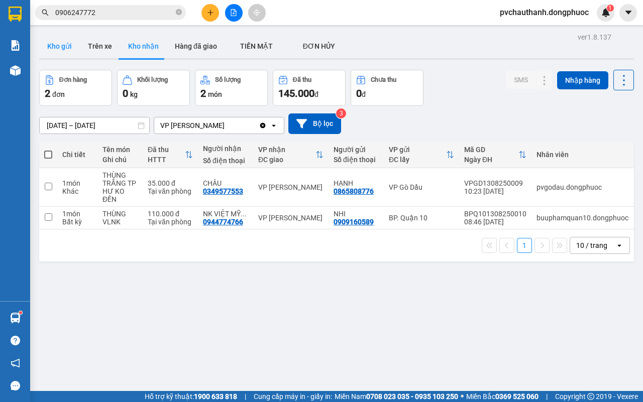
click at [50, 46] on button "Kho gửi" at bounding box center [59, 46] width 41 height 24
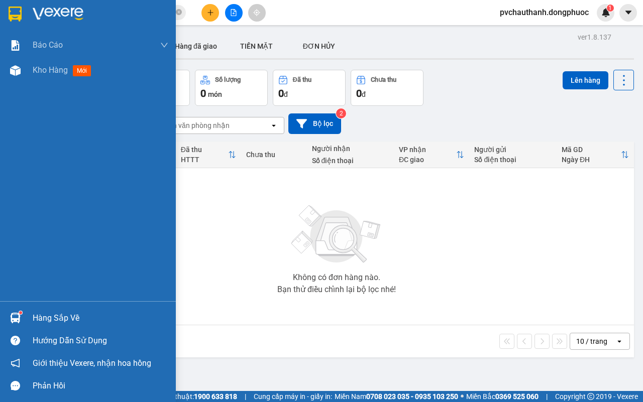
click at [43, 315] on div "Hàng sắp về" at bounding box center [101, 318] width 136 height 15
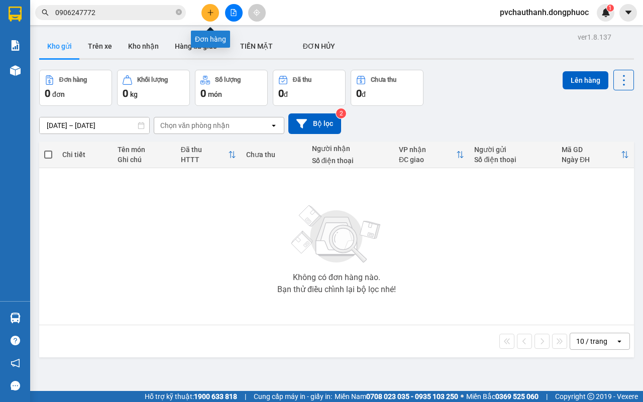
click at [209, 8] on button at bounding box center [210, 13] width 18 height 18
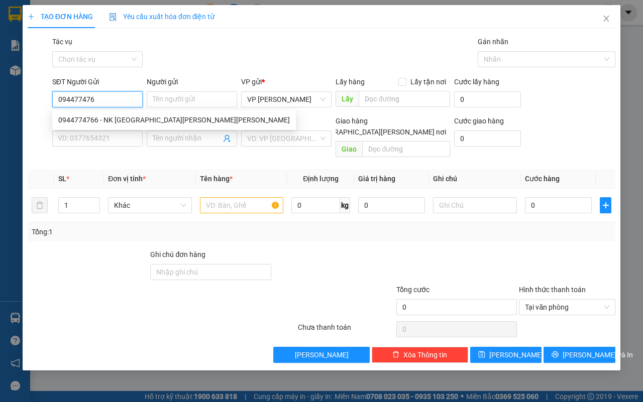
type input "0944774766"
click at [118, 120] on div "0944774766 - NK [GEOGRAPHIC_DATA][PERSON_NAME][PERSON_NAME]" at bounding box center [173, 119] width 231 height 11
type input "NK VIỆT MỸ CHÂU THÀNH"
type input "02822410789"
type input "LABO HD"
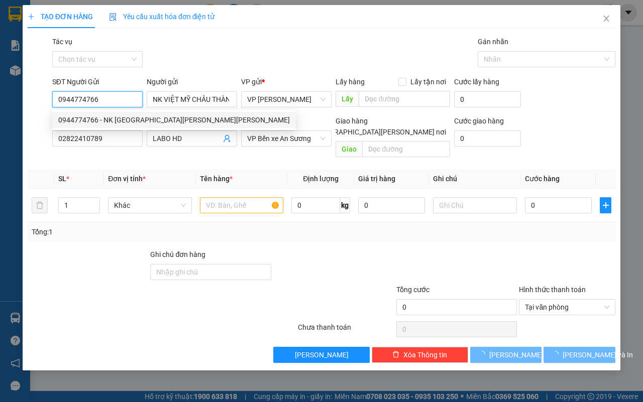
type input "30.000"
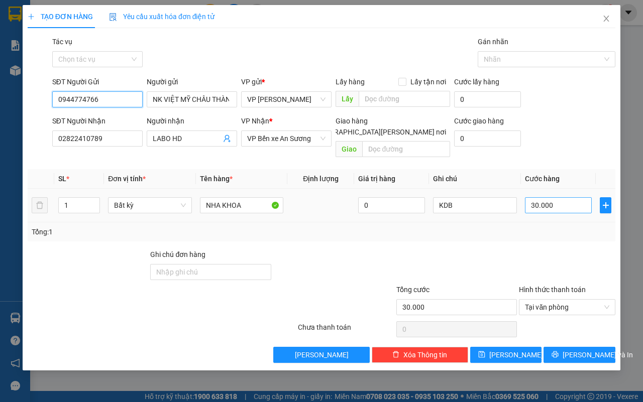
type input "0944774766"
click at [560, 197] on input "30.000" at bounding box center [558, 205] width 67 height 16
type input "0"
type input "2"
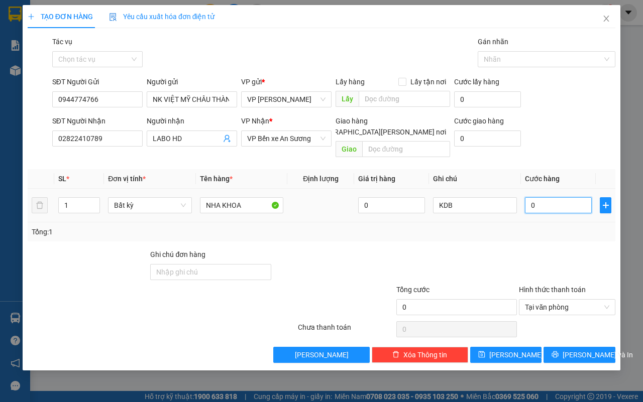
type input "02"
type input "25"
type input "025"
type input "25.000"
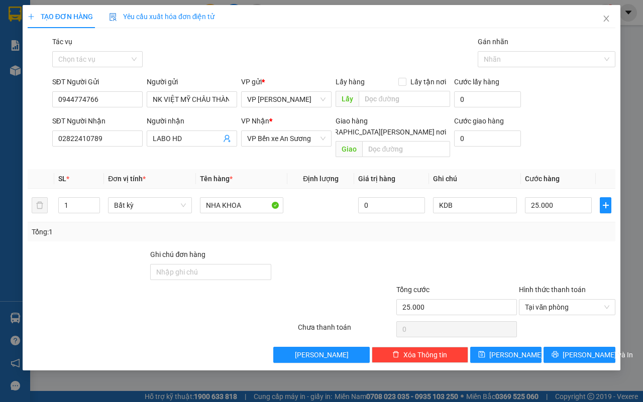
click at [583, 354] on div "TẠO ĐƠN HÀNG Yêu cầu xuất [PERSON_NAME] điện tử Transit Pickup Surcharge Ids Tr…" at bounding box center [321, 188] width 597 height 366
click at [576, 349] on span "[PERSON_NAME] và In" at bounding box center [597, 354] width 70 height 11
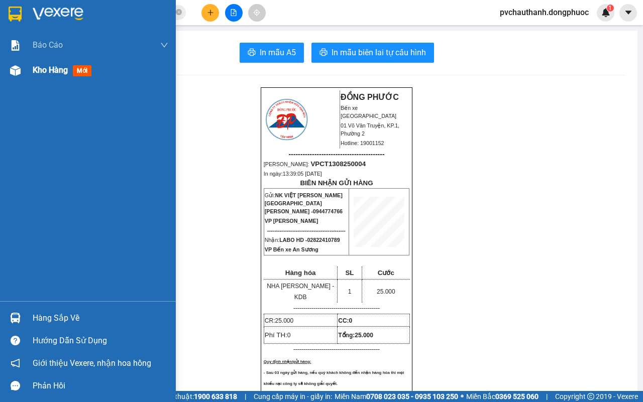
click at [36, 69] on span "Kho hàng" at bounding box center [50, 70] width 35 height 10
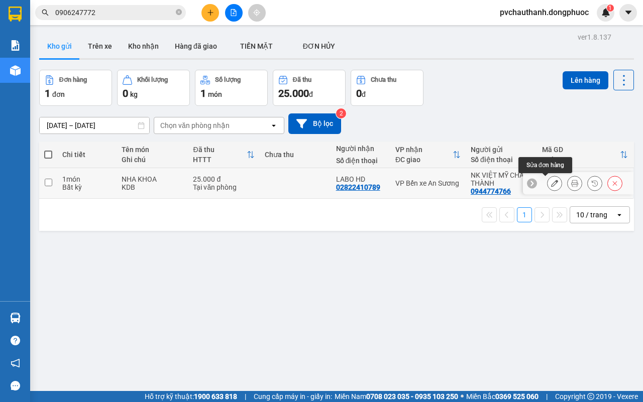
click at [548, 181] on button at bounding box center [554, 184] width 14 height 18
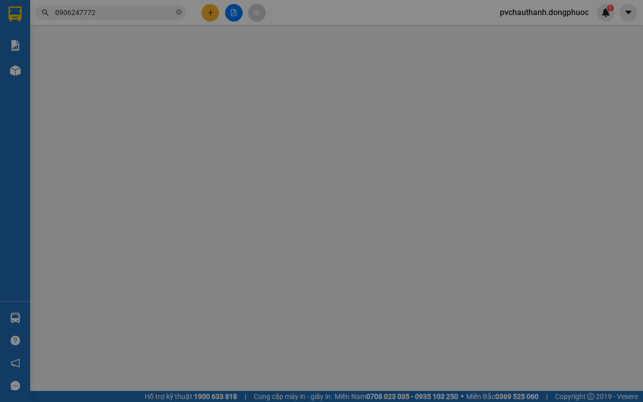
type input "0944774766"
type input "NK VIỆT MỸ CHÂU THÀNH"
type input "02822410789"
type input "LABO HD"
type input "25.000"
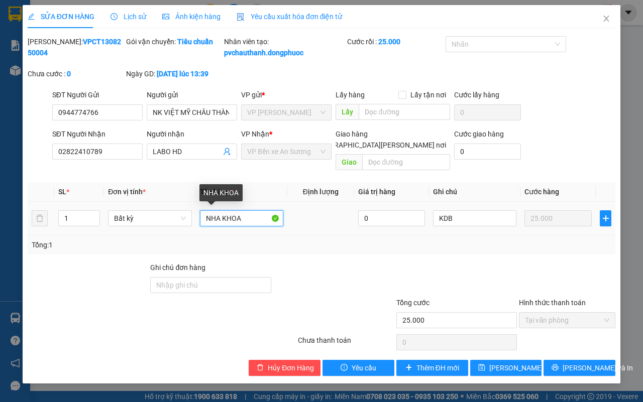
click at [203, 218] on input "NHA KHOA" at bounding box center [241, 218] width 83 height 16
type input "HỘP NHA KHOA"
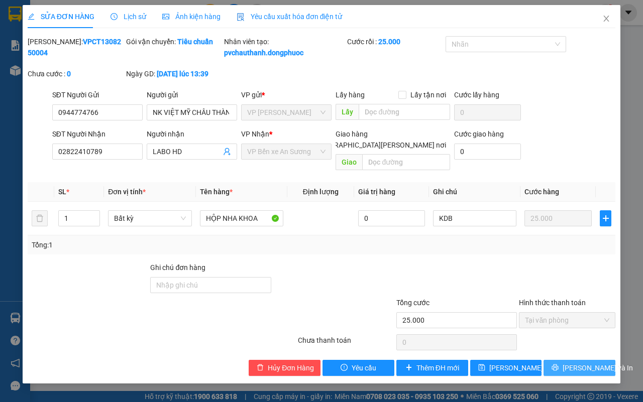
click at [582, 367] on span "[PERSON_NAME] và In" at bounding box center [597, 368] width 70 height 11
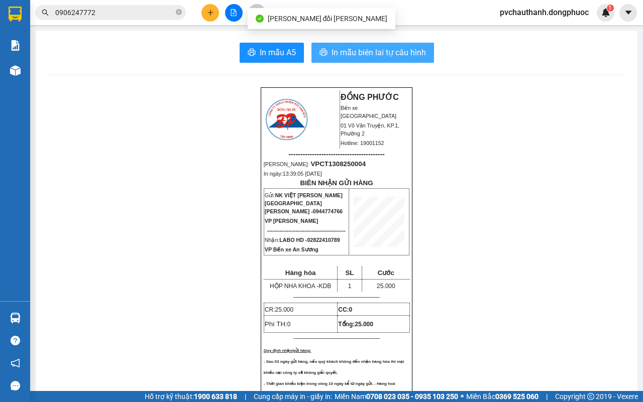
click at [336, 54] on span "In mẫu biên lai tự cấu hình" at bounding box center [378, 52] width 94 height 13
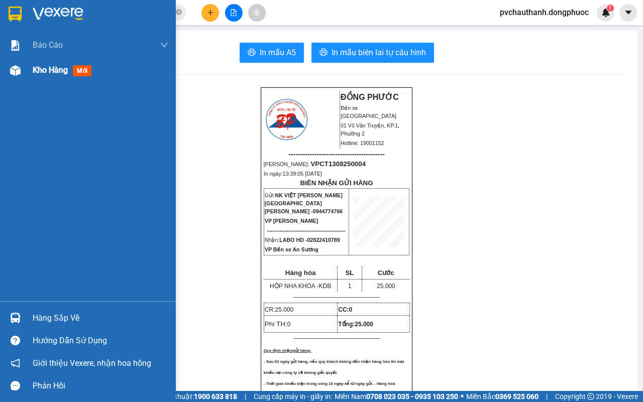
click at [39, 71] on span "Kho hàng" at bounding box center [50, 70] width 35 height 10
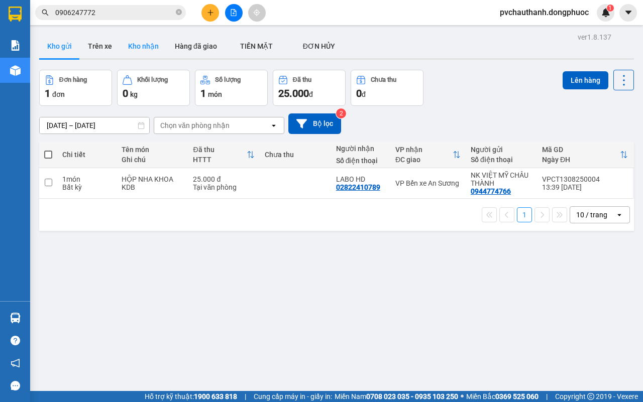
click at [146, 45] on button "Kho nhận" at bounding box center [143, 46] width 47 height 24
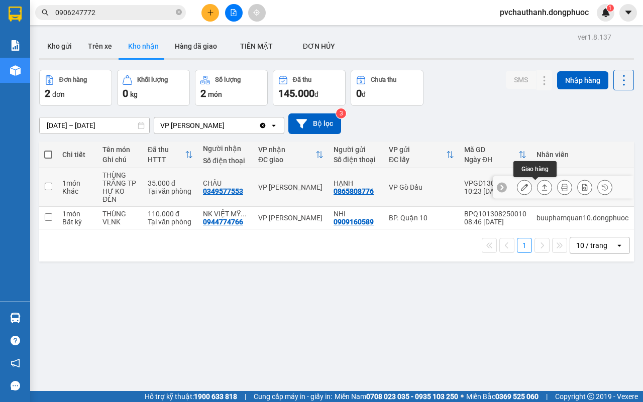
click at [541, 187] on icon at bounding box center [544, 187] width 7 height 7
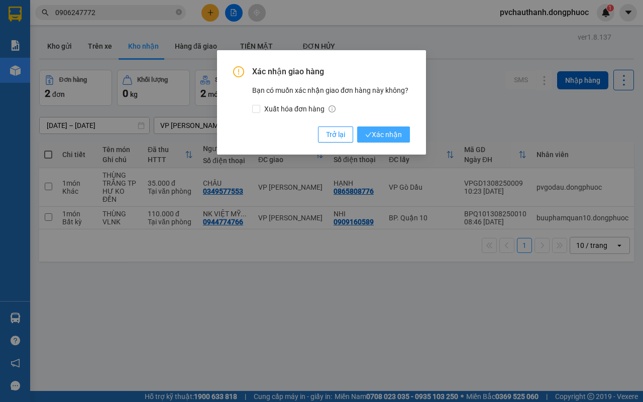
click at [383, 132] on span "Xác nhận" at bounding box center [383, 134] width 37 height 11
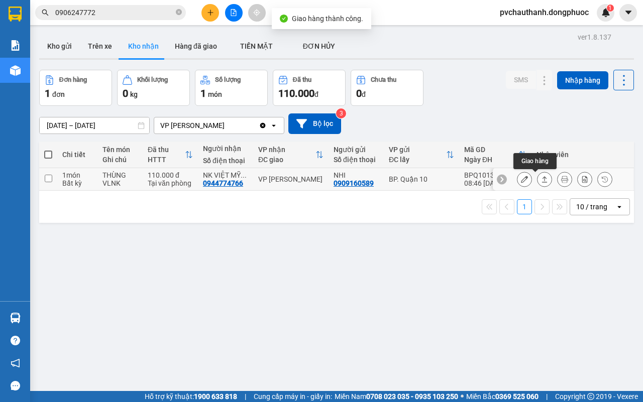
click at [541, 178] on icon at bounding box center [544, 179] width 7 height 7
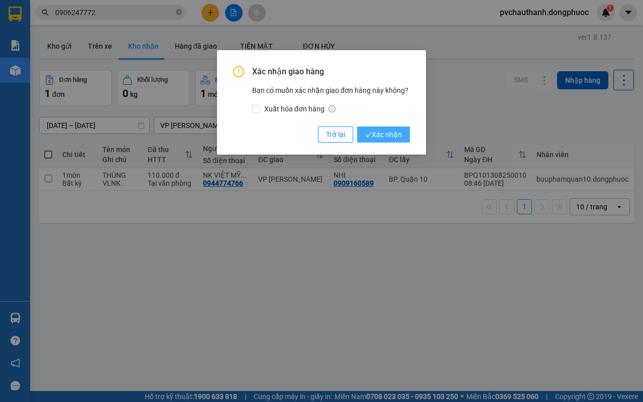
click at [378, 132] on span "Xác nhận" at bounding box center [383, 134] width 37 height 11
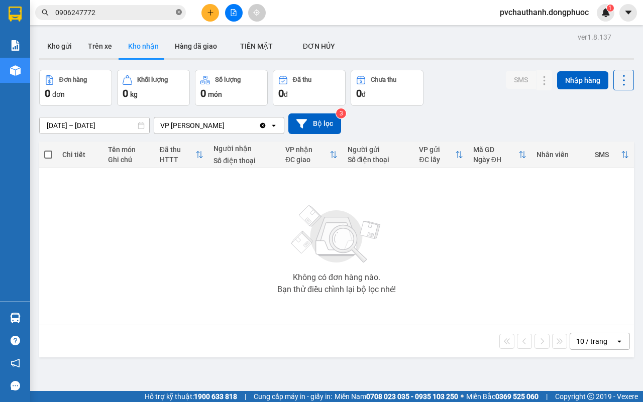
click at [179, 9] on span at bounding box center [179, 13] width 6 height 10
click at [135, 13] on input "text" at bounding box center [114, 12] width 118 height 11
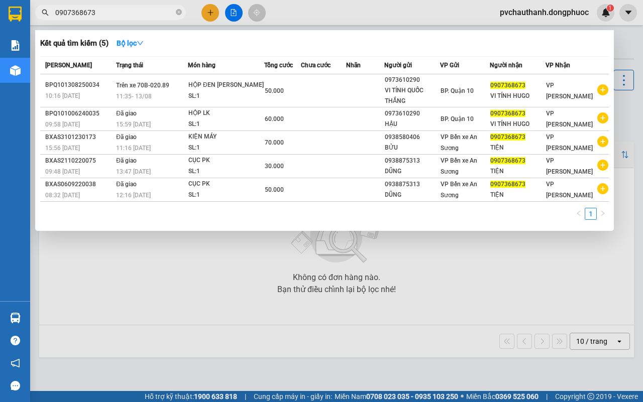
type input "0907368673"
click at [162, 280] on div at bounding box center [321, 201] width 643 height 402
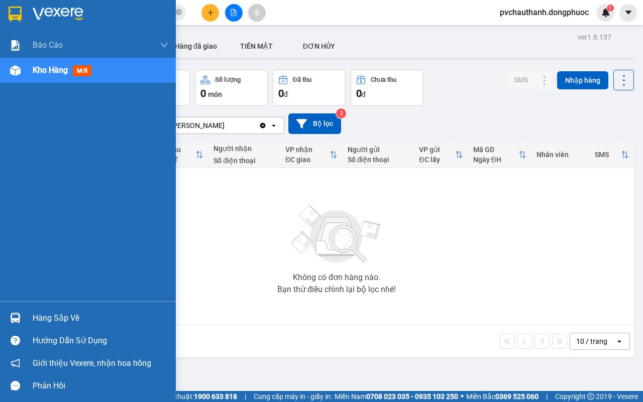
click at [41, 313] on div "Hàng sắp về" at bounding box center [101, 318] width 136 height 15
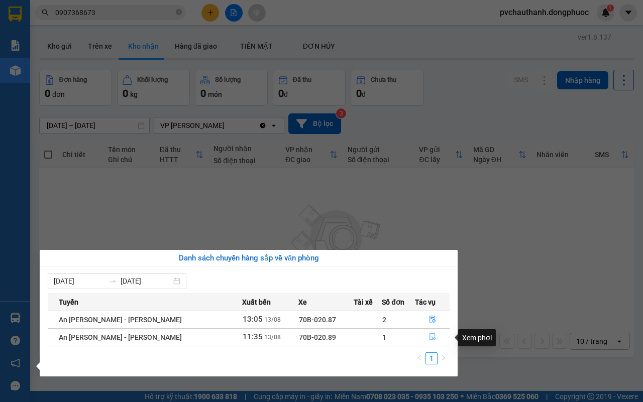
click at [429, 337] on icon "file-done" at bounding box center [432, 336] width 7 height 7
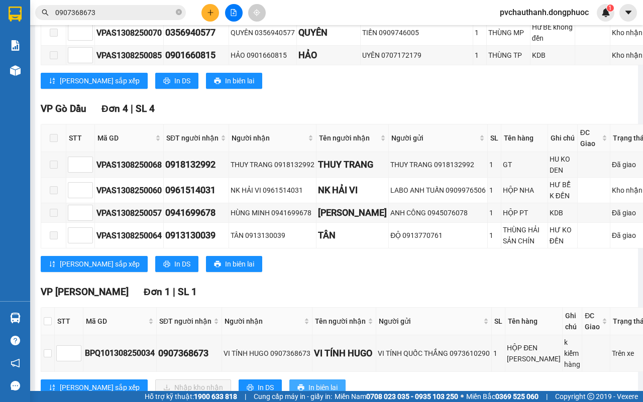
scroll to position [439, 0]
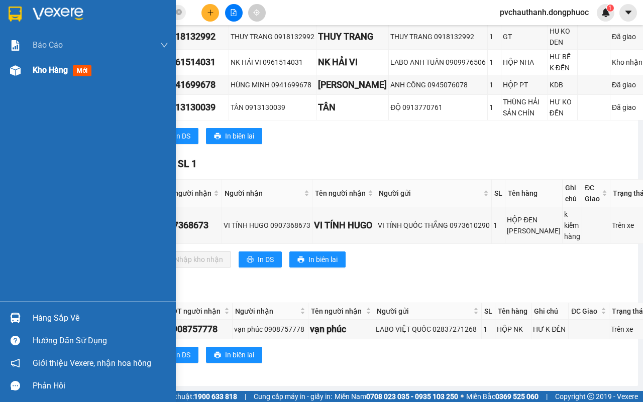
click at [54, 73] on span "Kho hàng" at bounding box center [50, 70] width 35 height 10
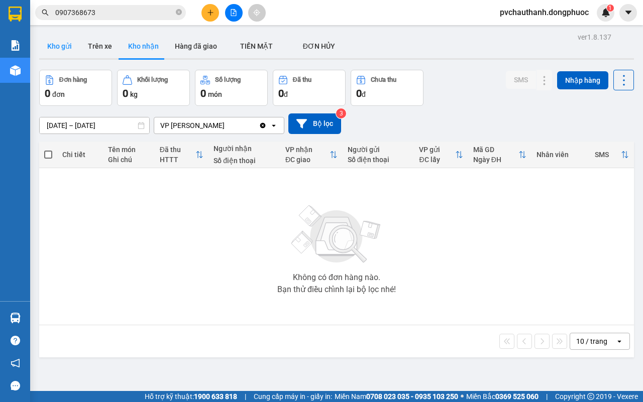
click at [66, 42] on button "Kho gửi" at bounding box center [59, 46] width 41 height 24
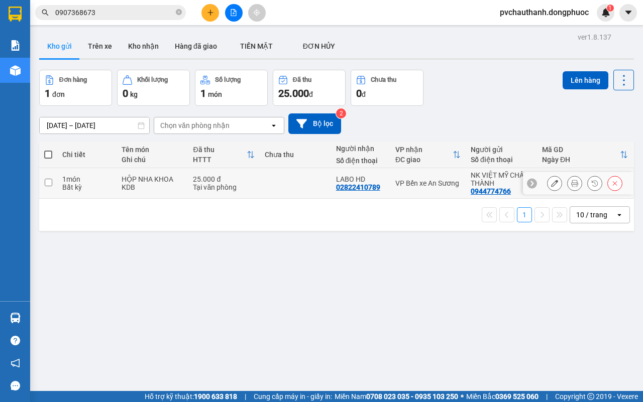
click at [281, 190] on td at bounding box center [295, 183] width 71 height 31
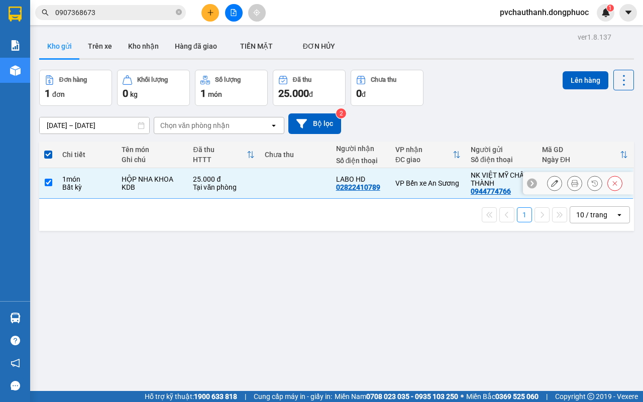
click at [113, 181] on td "1 món Bất kỳ" at bounding box center [86, 183] width 59 height 31
checkbox input "false"
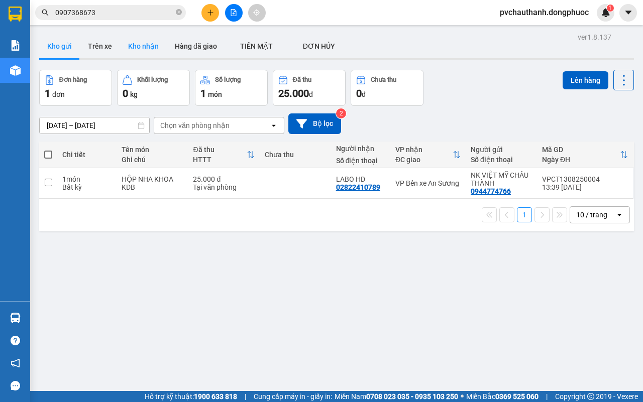
click at [150, 41] on button "Kho nhận" at bounding box center [143, 46] width 47 height 24
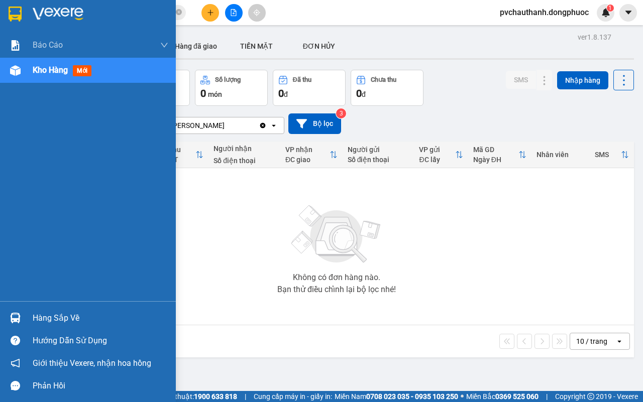
click at [34, 316] on div "Hàng sắp về" at bounding box center [101, 318] width 136 height 15
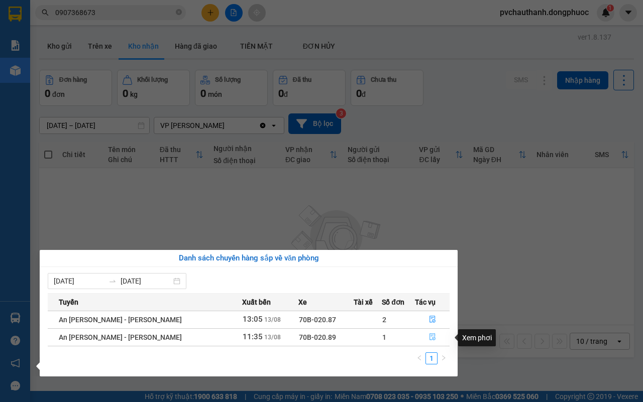
click at [430, 335] on icon "file-done" at bounding box center [432, 336] width 7 height 7
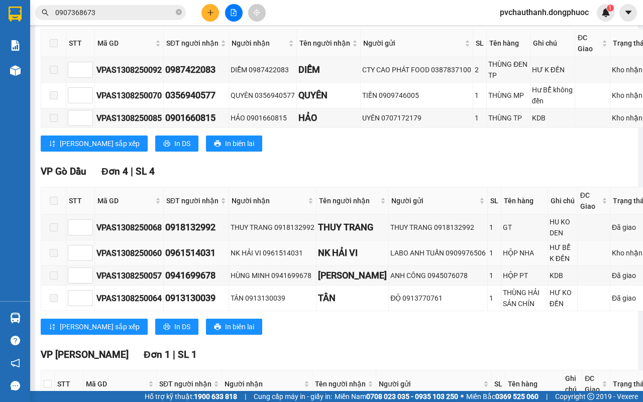
scroll to position [377, 0]
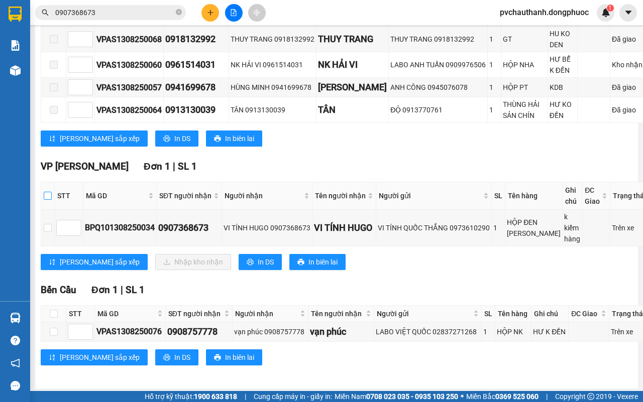
click at [48, 200] on input "checkbox" at bounding box center [48, 196] width 8 height 8
checkbox input "true"
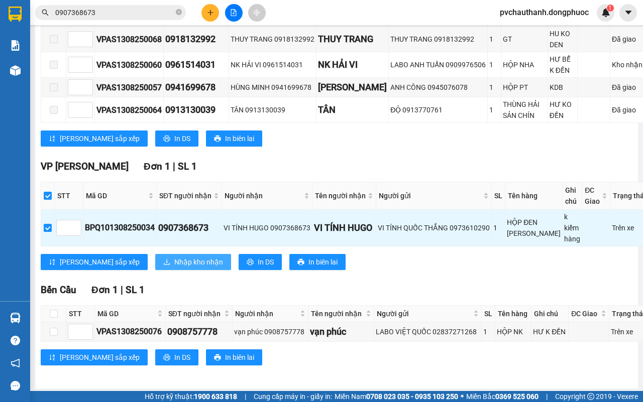
click at [174, 268] on span "Nhập kho nhận" at bounding box center [198, 262] width 49 height 11
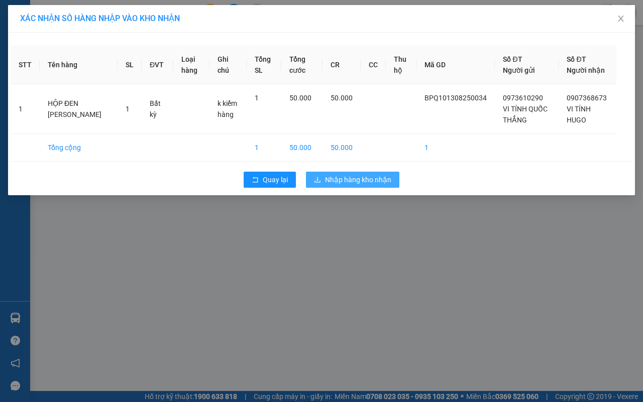
click at [357, 177] on span "Nhập hàng kho nhận" at bounding box center [358, 179] width 66 height 11
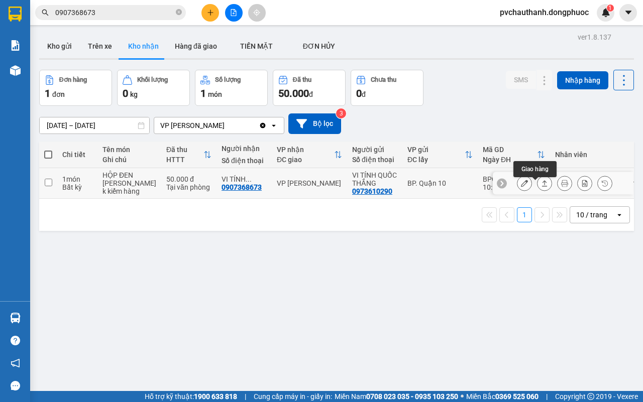
click at [541, 187] on icon at bounding box center [544, 183] width 7 height 7
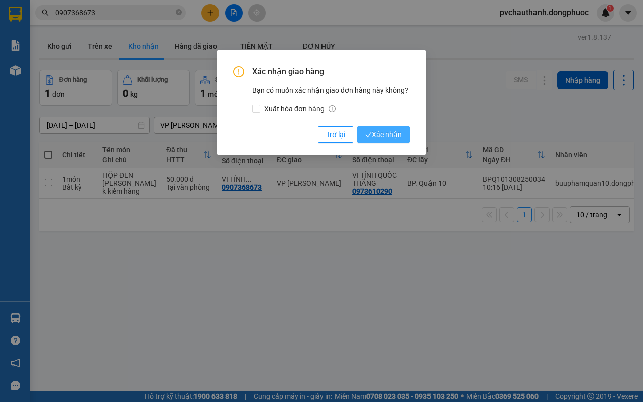
click at [386, 134] on span "Xác nhận" at bounding box center [383, 134] width 37 height 11
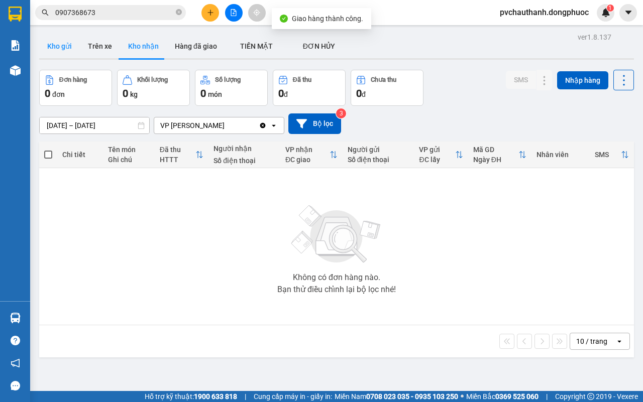
click at [56, 50] on button "Kho gửi" at bounding box center [59, 46] width 41 height 24
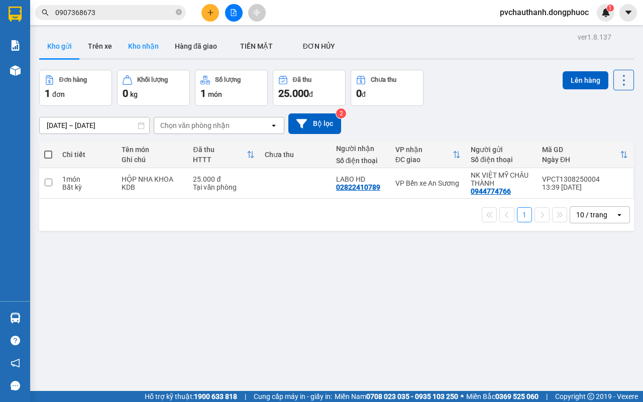
click at [135, 44] on button "Kho nhận" at bounding box center [143, 46] width 47 height 24
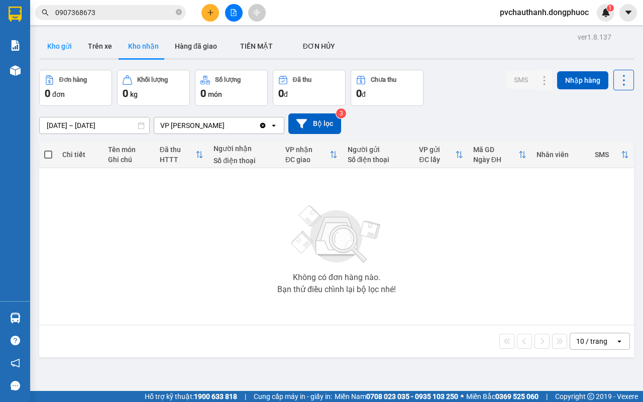
click at [66, 42] on button "Kho gửi" at bounding box center [59, 46] width 41 height 24
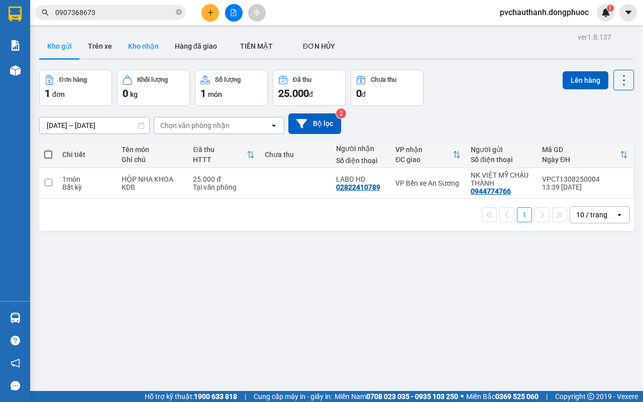
click at [139, 49] on button "Kho nhận" at bounding box center [143, 46] width 47 height 24
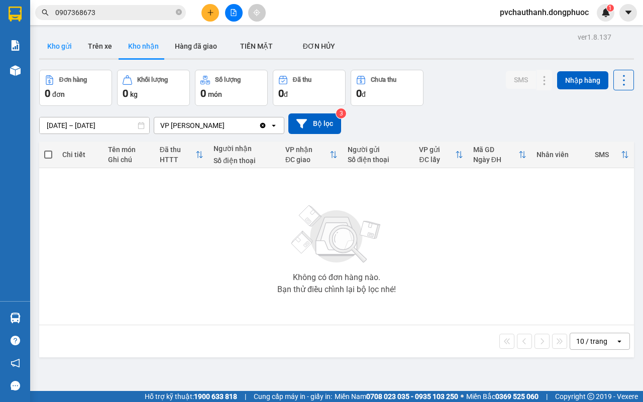
click at [59, 45] on button "Kho gửi" at bounding box center [59, 46] width 41 height 24
